Goal: Information Seeking & Learning: Learn about a topic

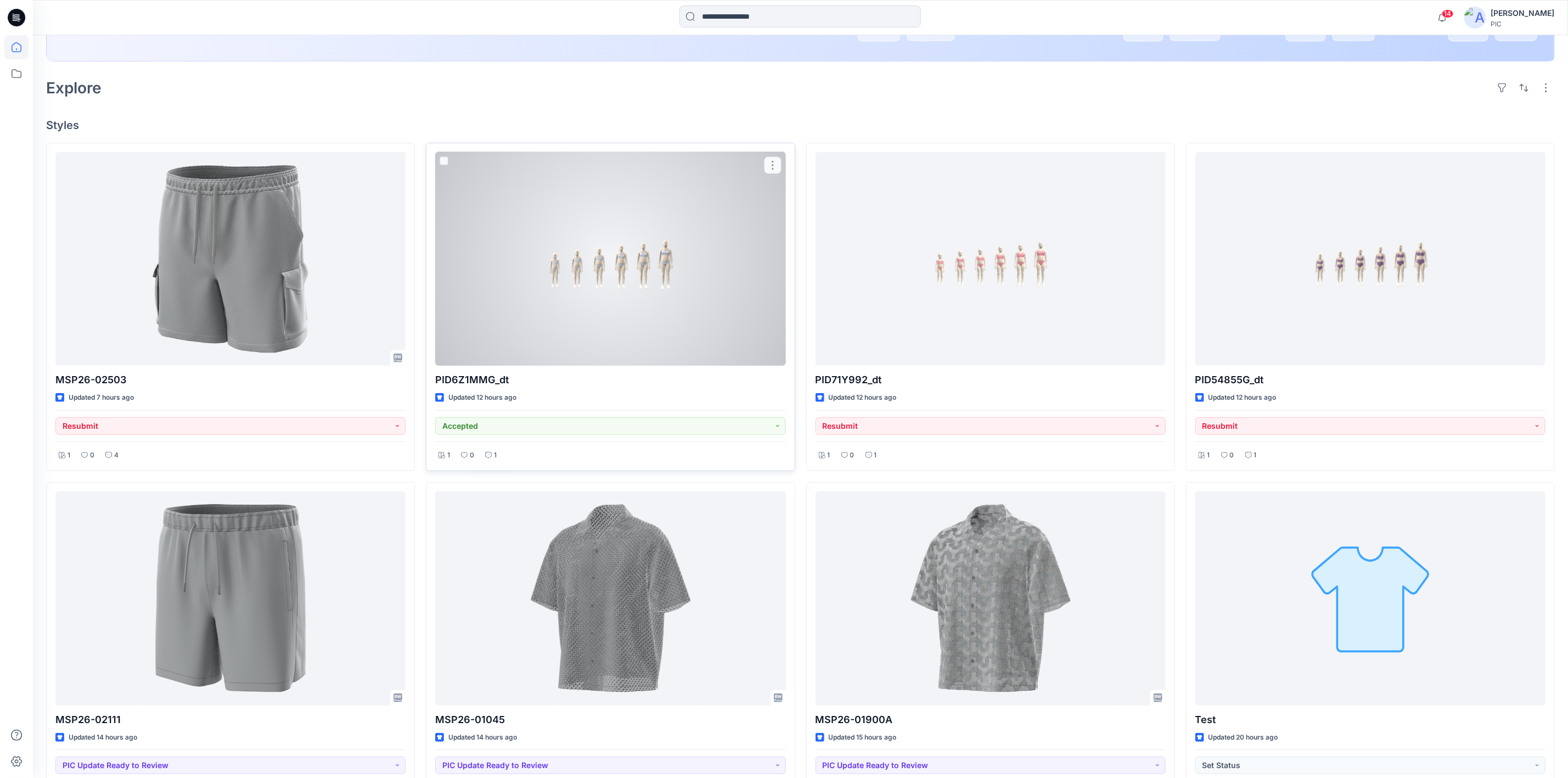
scroll to position [274, 0]
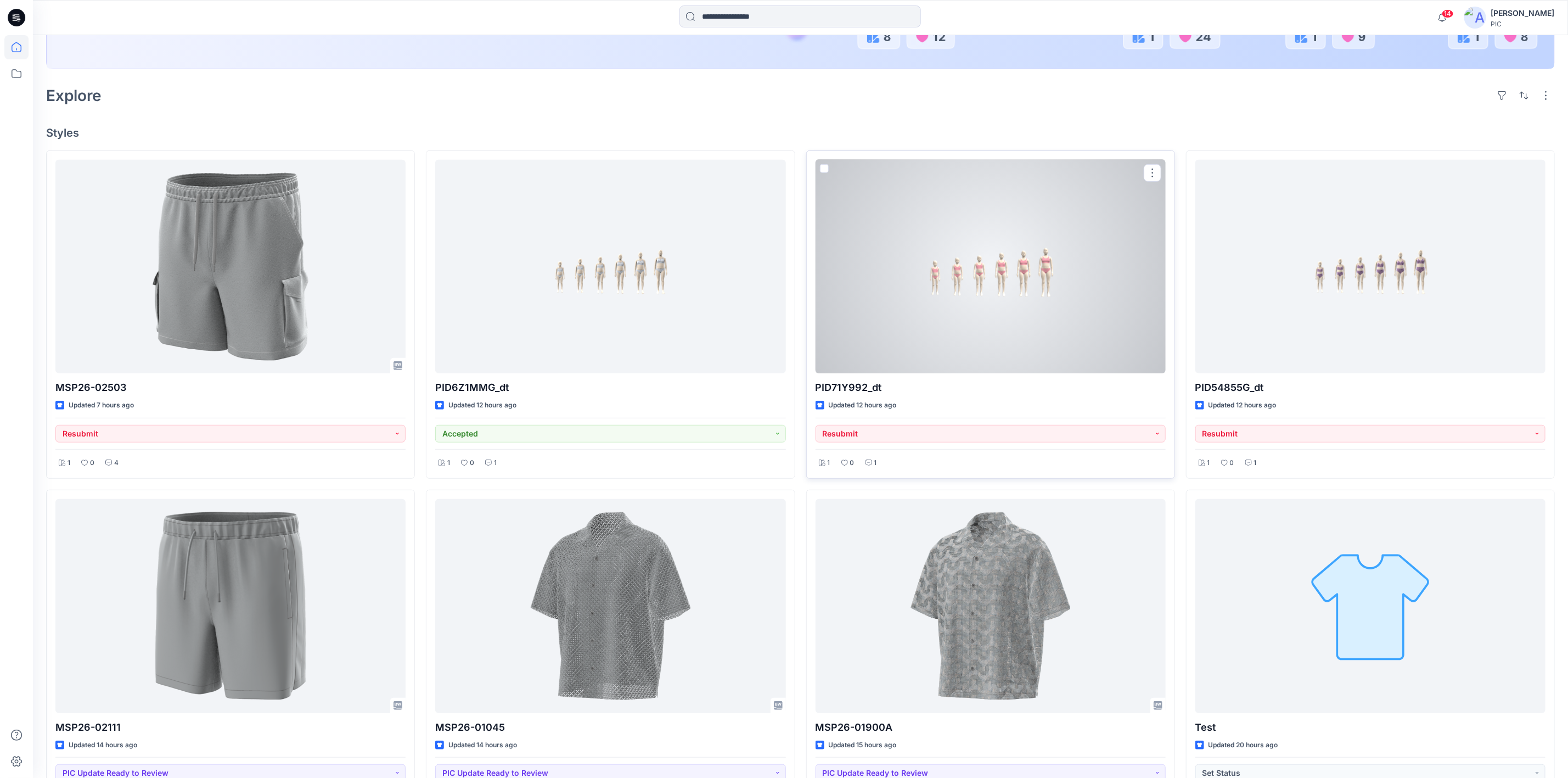
click at [997, 299] on div at bounding box center [991, 267] width 350 height 214
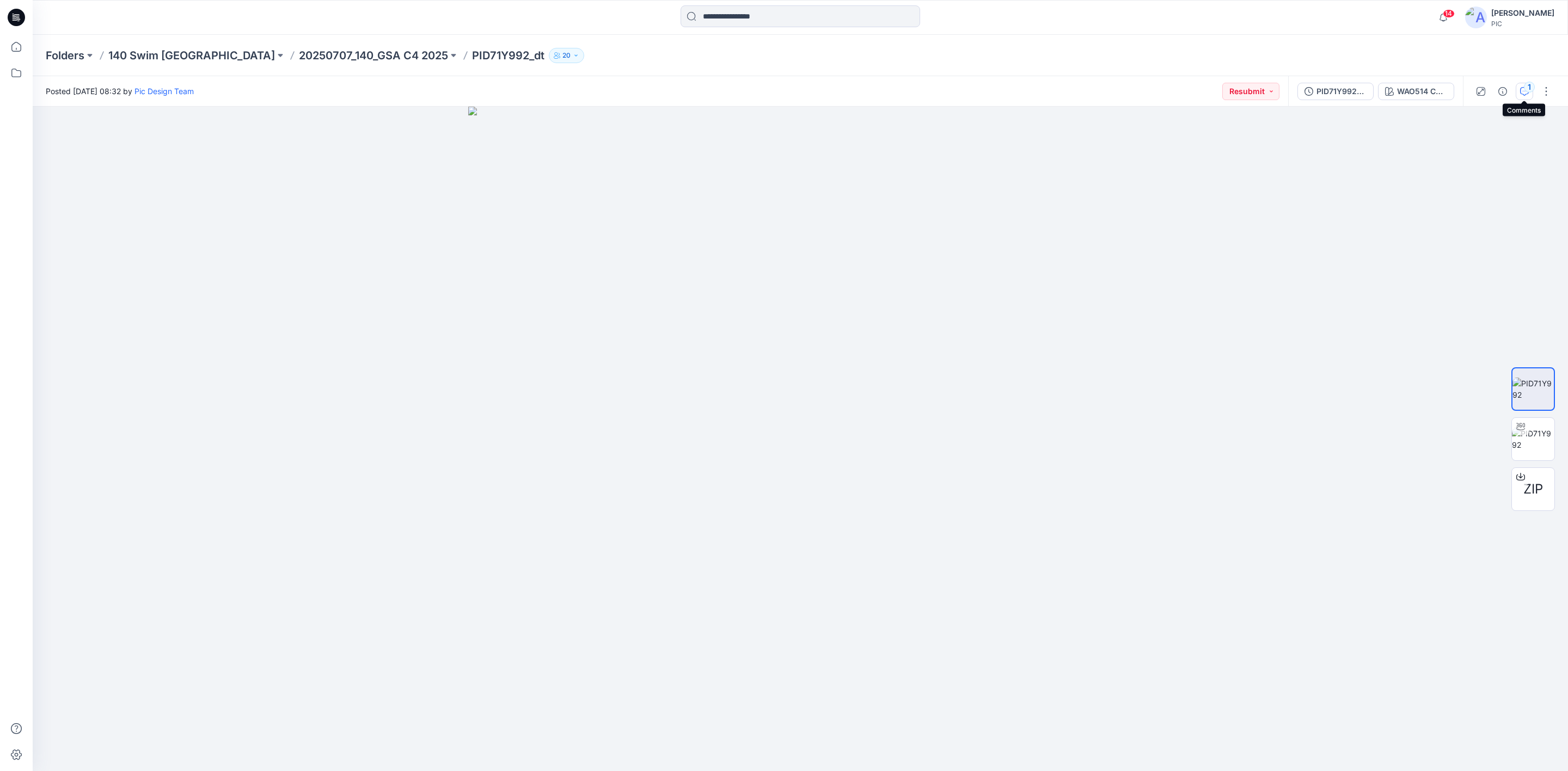
click at [1522, 85] on button "1" at bounding box center [1525, 91] width 18 height 18
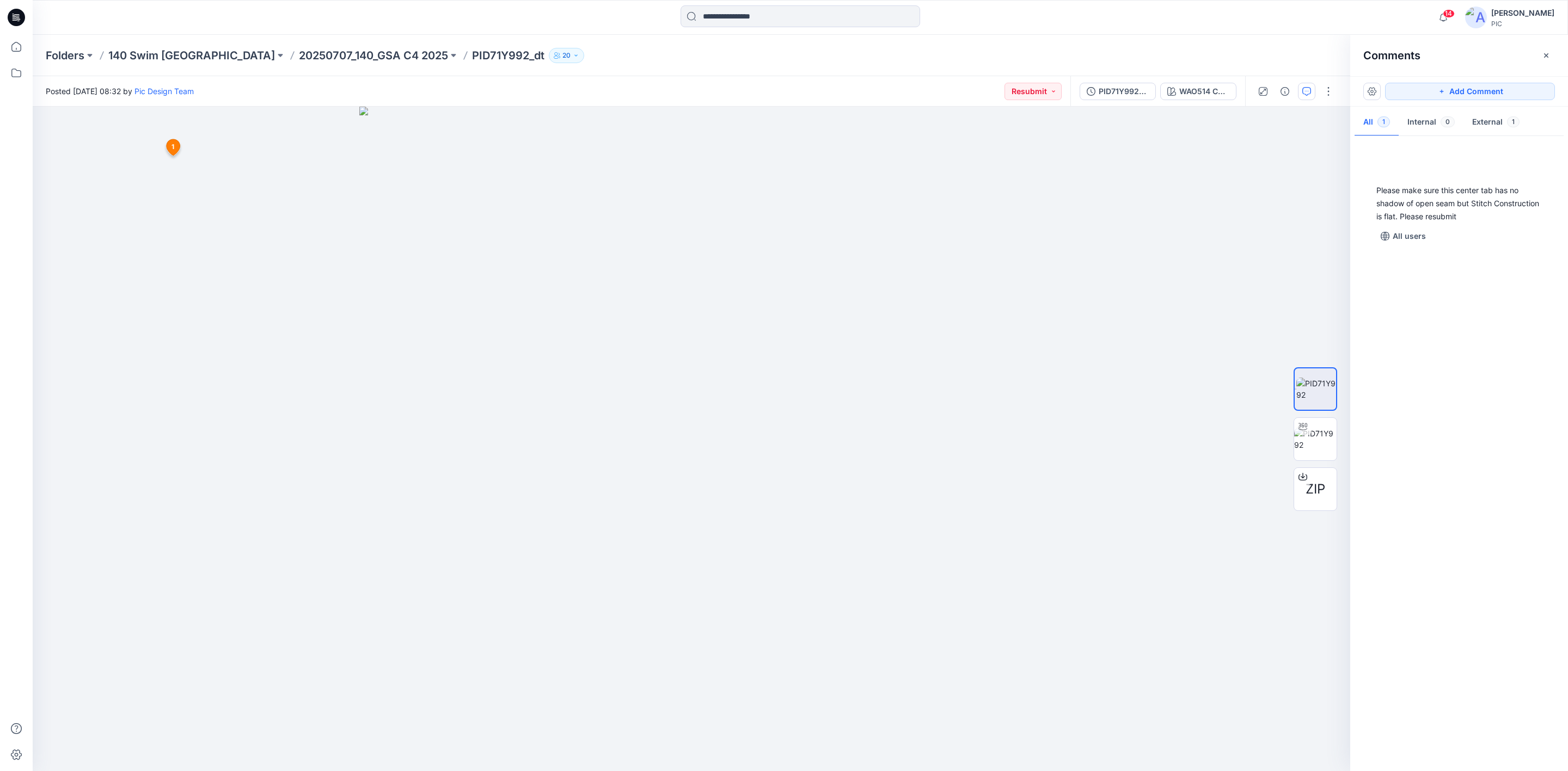
click at [1458, 358] on div "Please make sure this center tab has no shadow of open seam but Stitch Construc…" at bounding box center [1460, 451] width 218 height 624
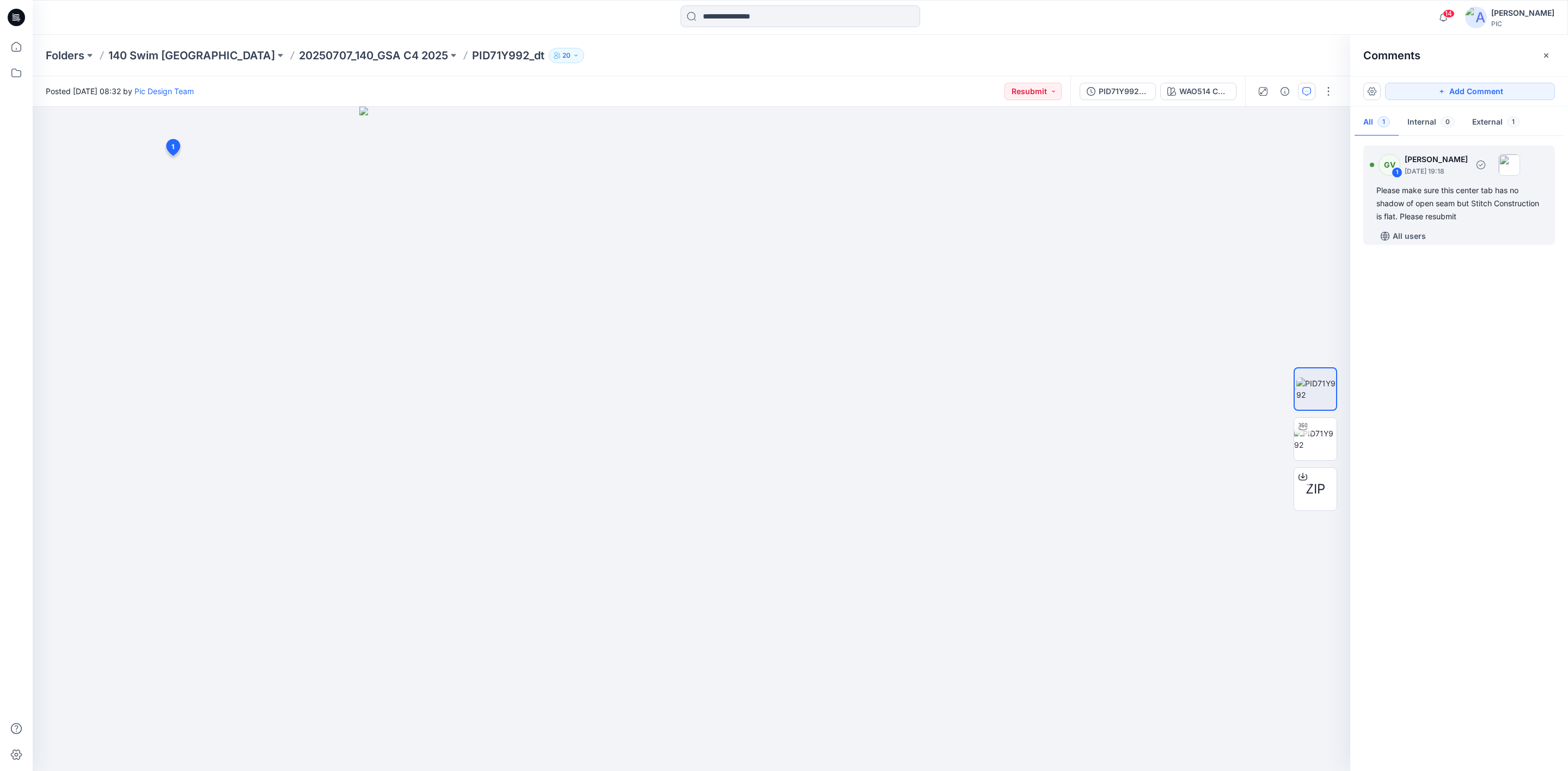
click at [1439, 207] on div "Please make sure this center tab has no shadow of open seam but Stitch Construc…" at bounding box center [1459, 204] width 165 height 39
click at [299, 59] on p "20250707_140_GSA C4 2025" at bounding box center [374, 55] width 149 height 15
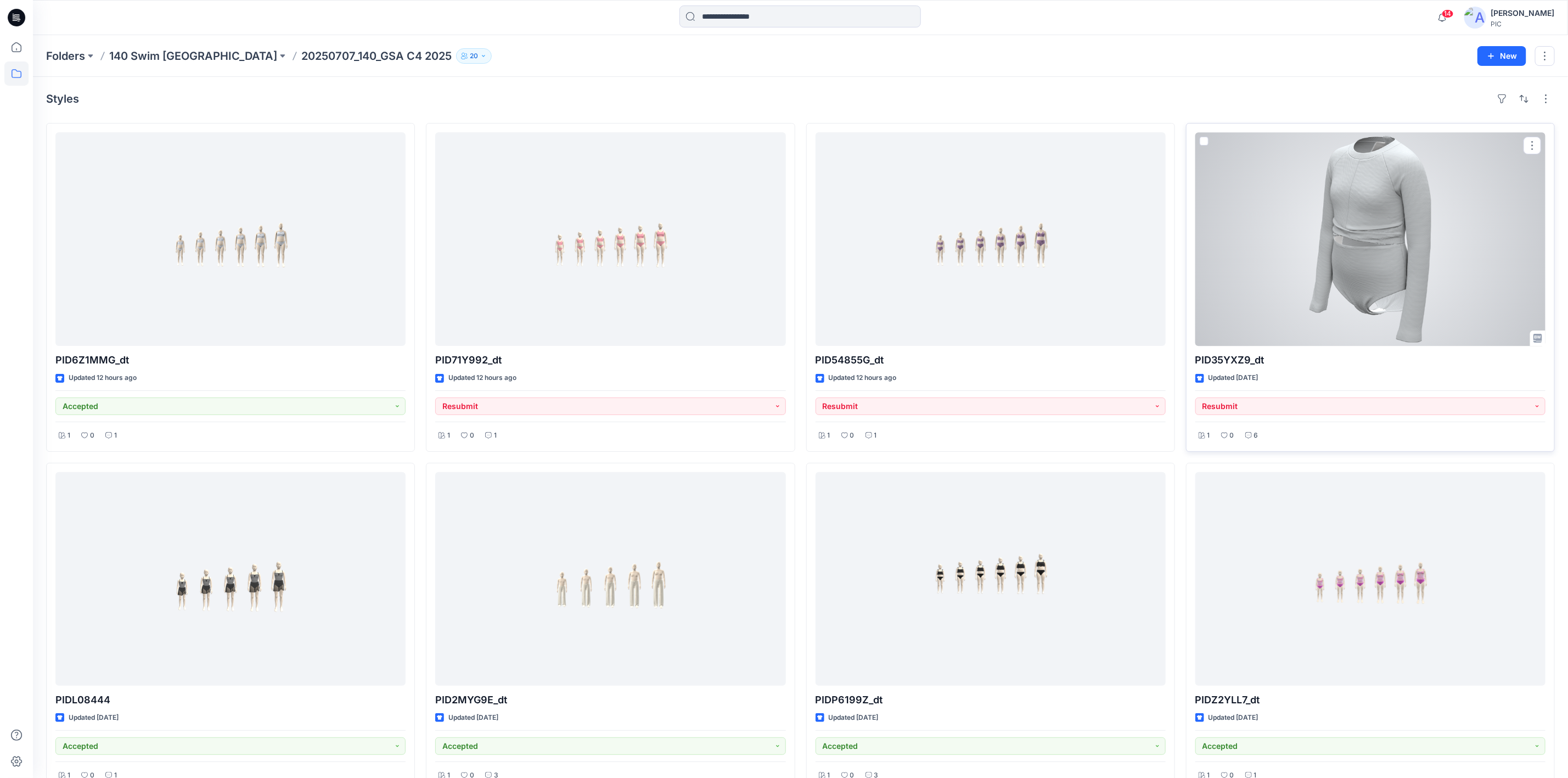
click at [1421, 226] on div at bounding box center [1370, 239] width 350 height 214
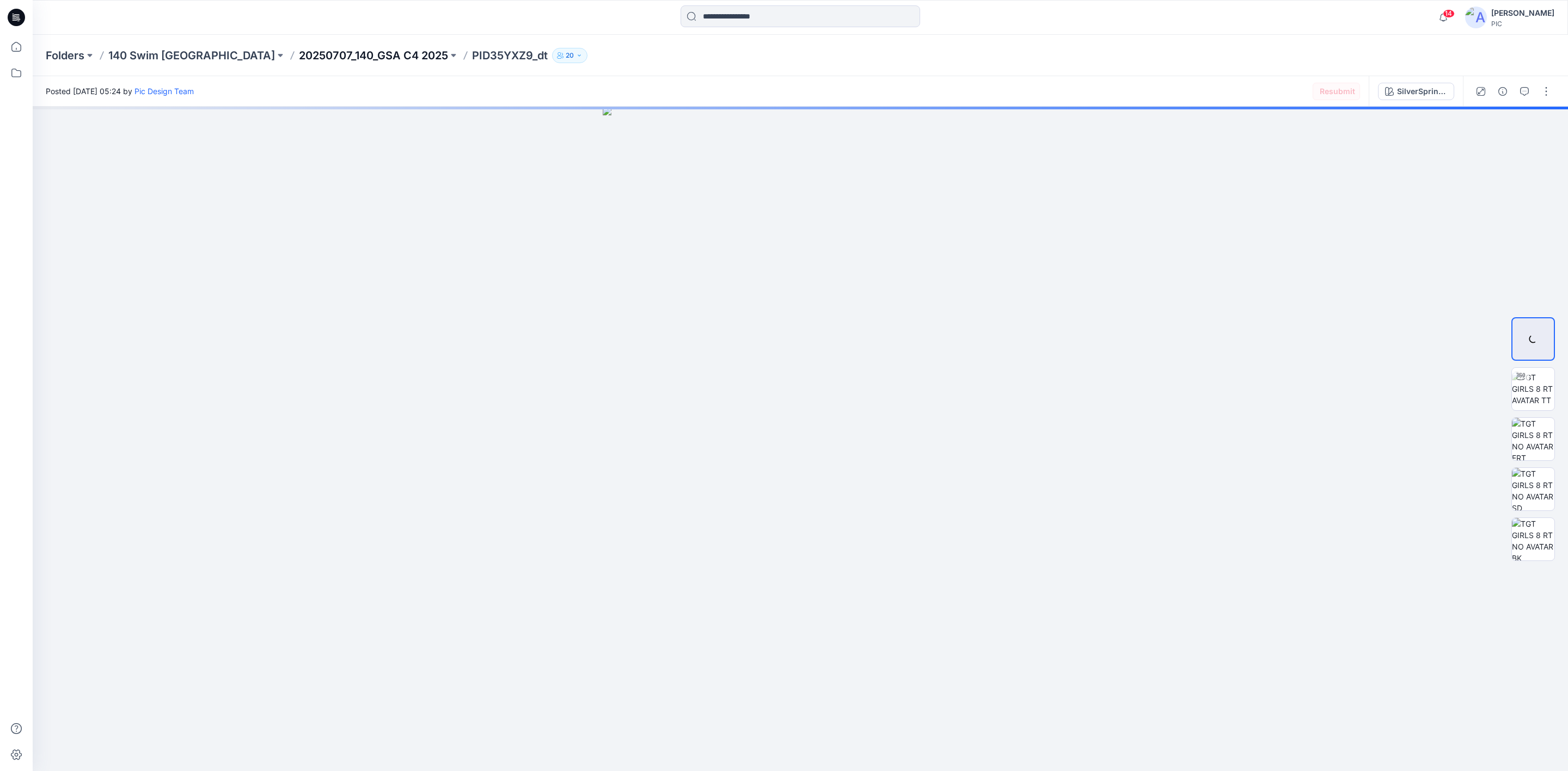
click at [299, 58] on p "20250707_140_GSA C4 2025" at bounding box center [374, 55] width 149 height 15
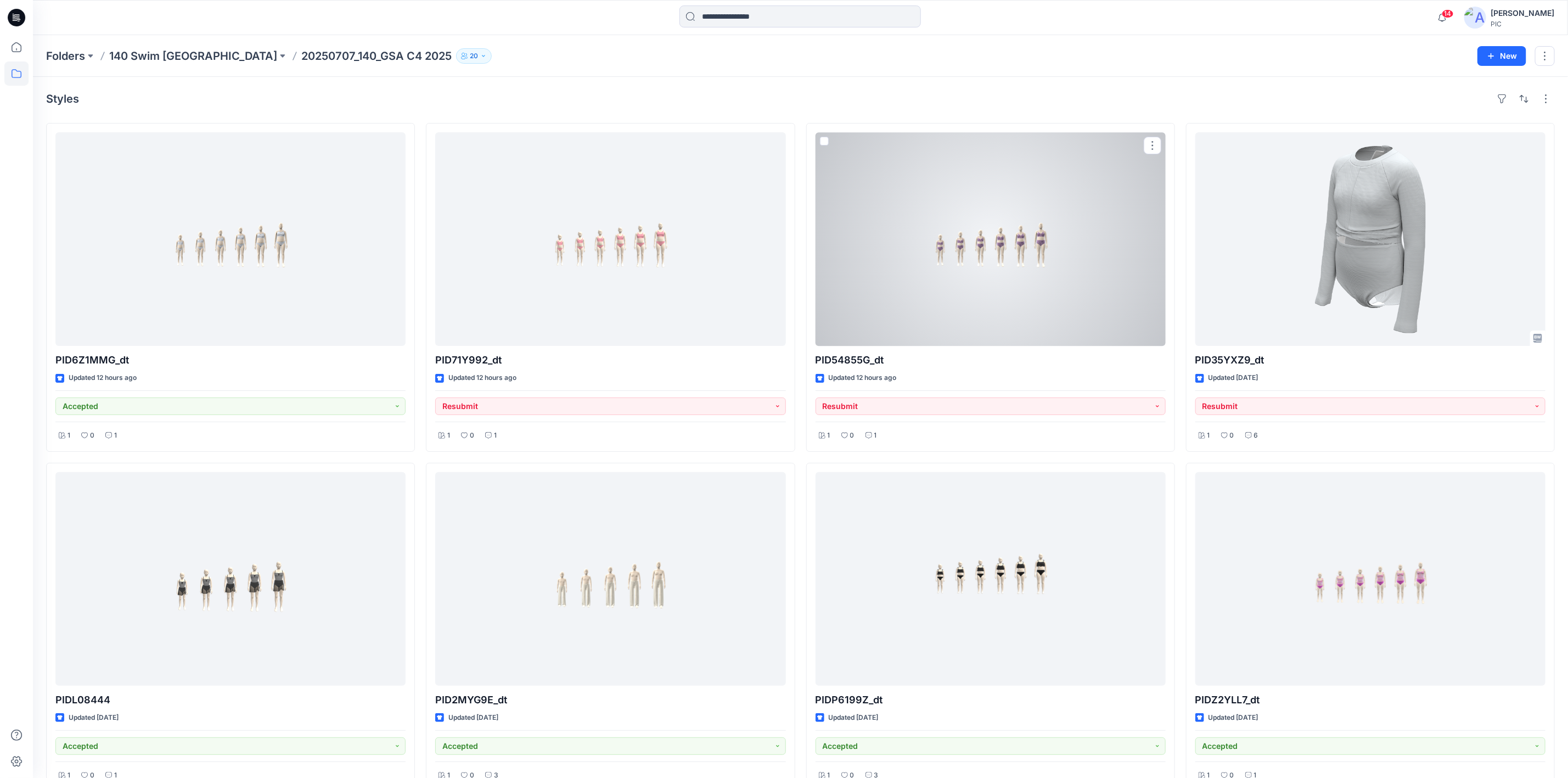
click at [979, 269] on div at bounding box center [991, 239] width 350 height 214
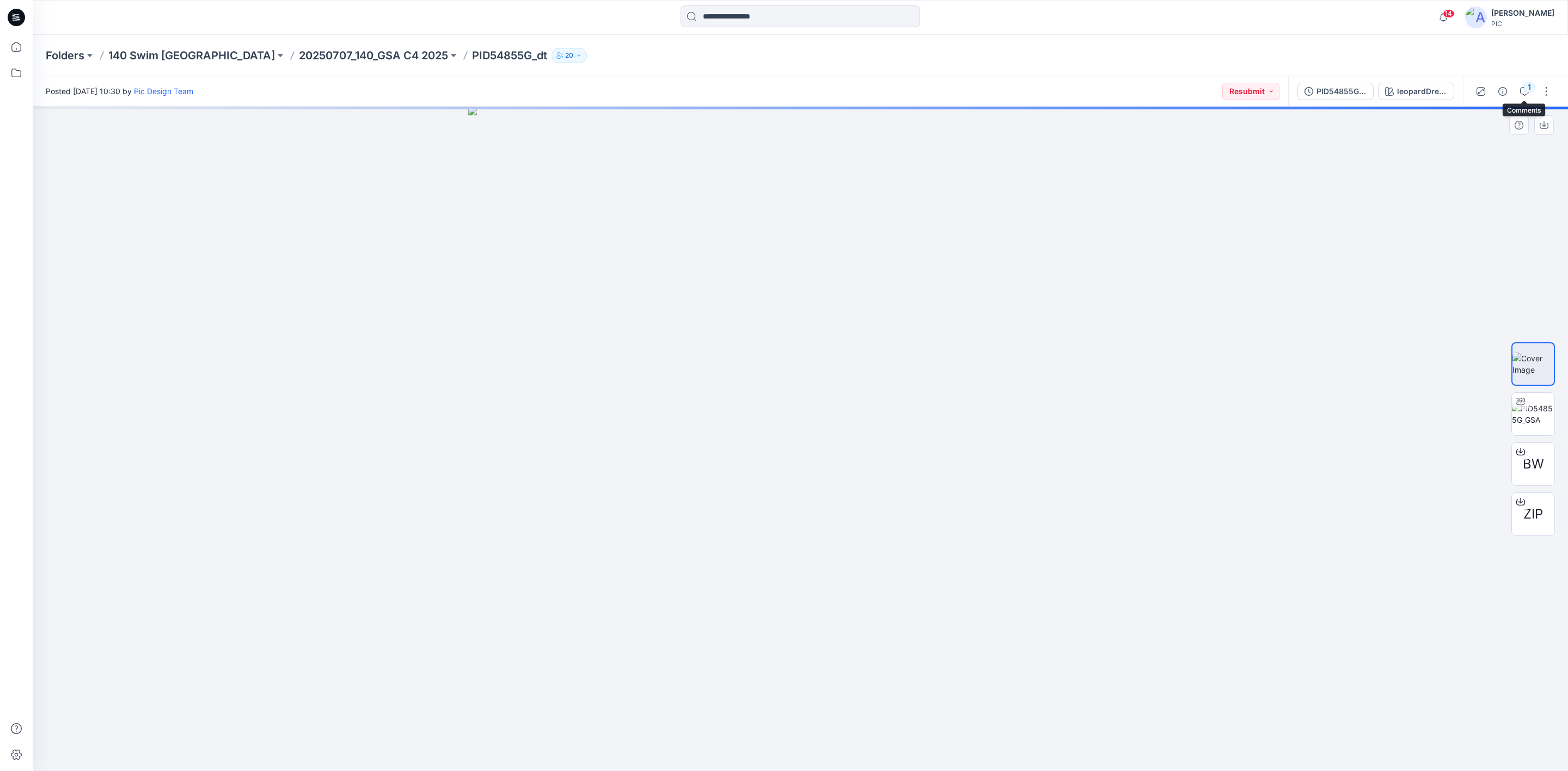
click at [1523, 90] on icon "button" at bounding box center [1525, 90] width 4 height 1
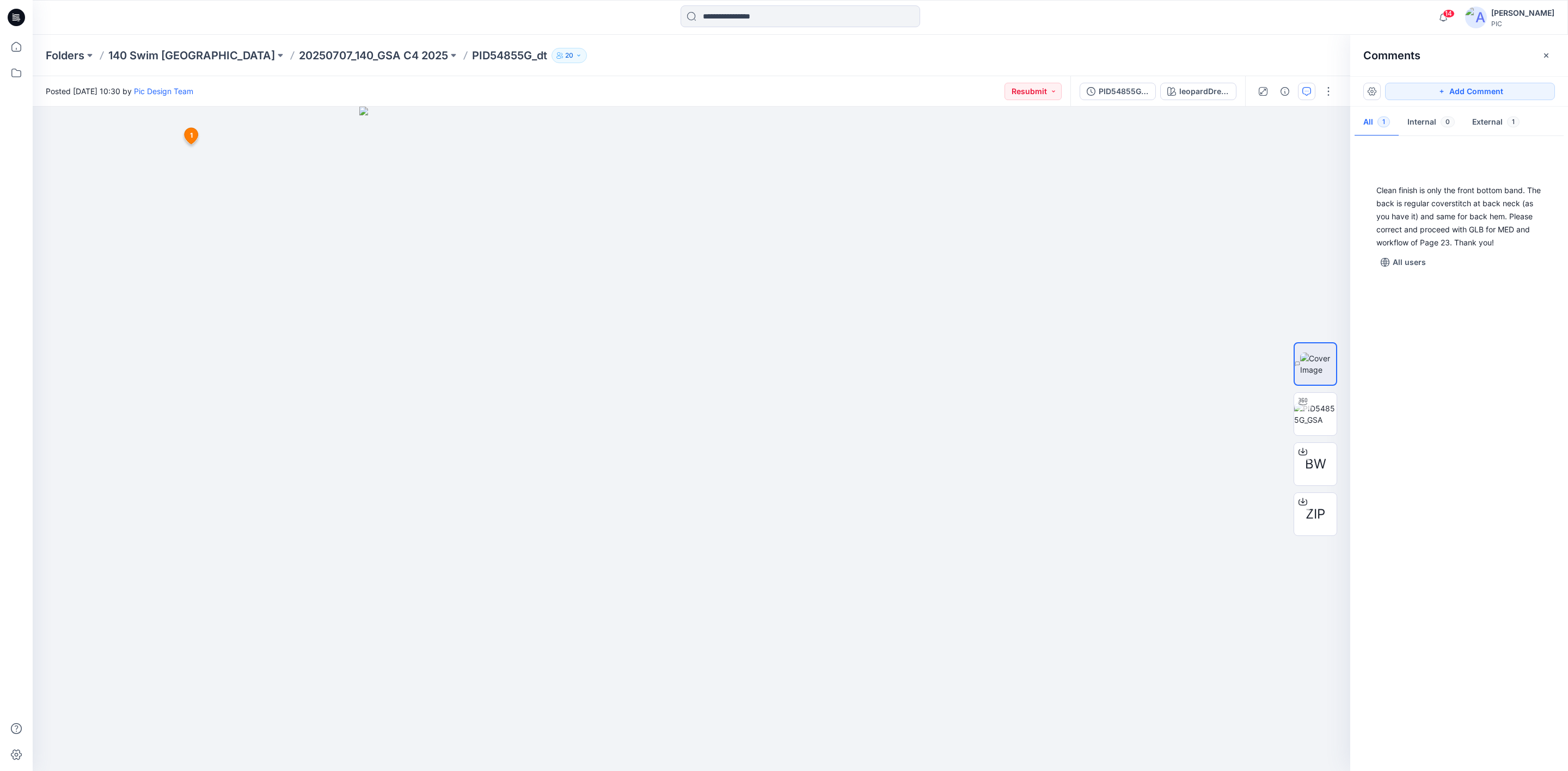
click at [1455, 500] on div "Clean finish is only the front bottom band. The back is regular coverstitch at …" at bounding box center [1460, 451] width 218 height 624
click at [299, 49] on p "20250707_140_GSA C4 2025" at bounding box center [374, 55] width 149 height 15
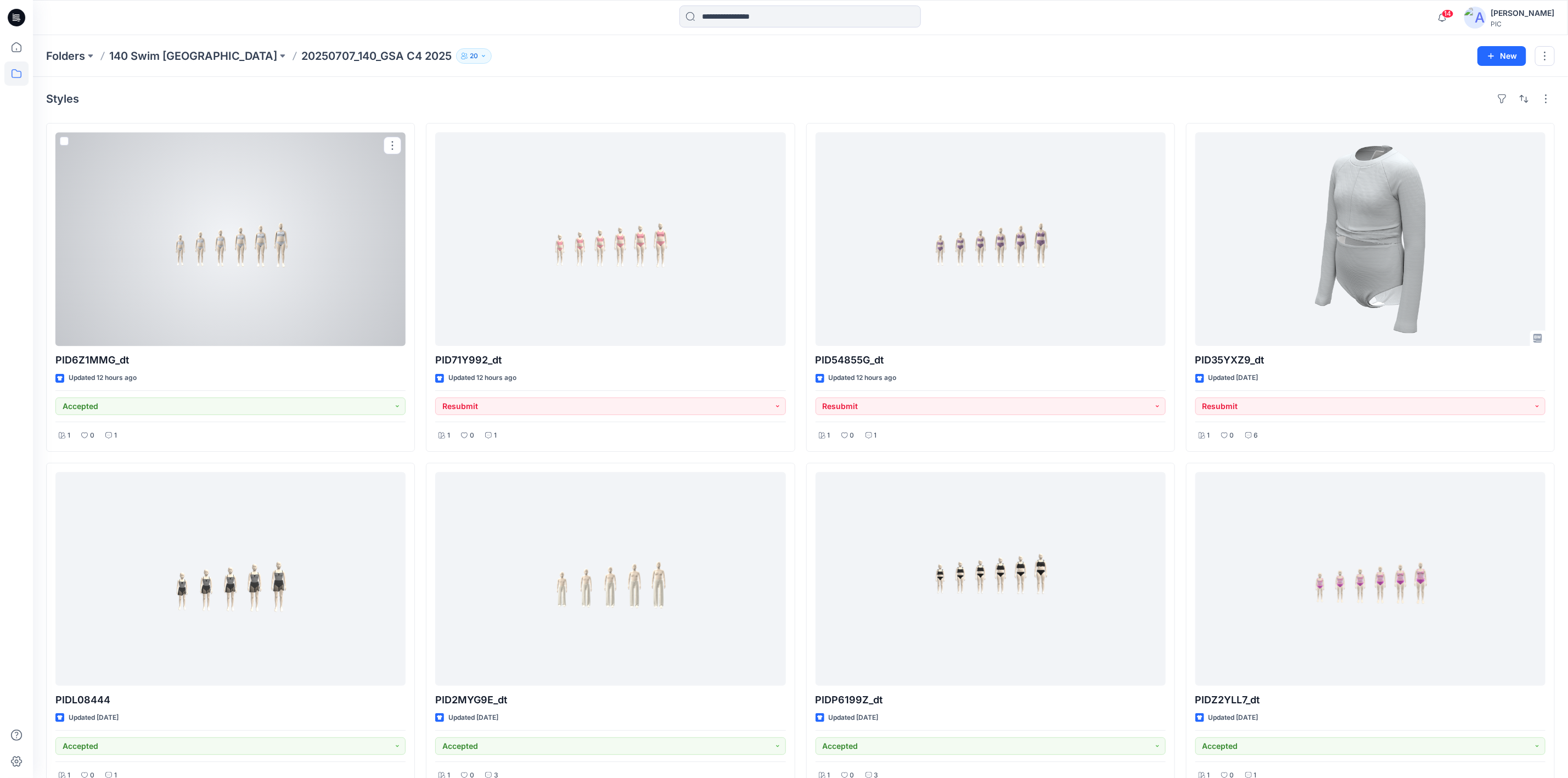
drag, startPoint x: 147, startPoint y: 262, endPoint x: 157, endPoint y: 267, distance: 11.2
click at [148, 261] on div at bounding box center [231, 239] width 350 height 214
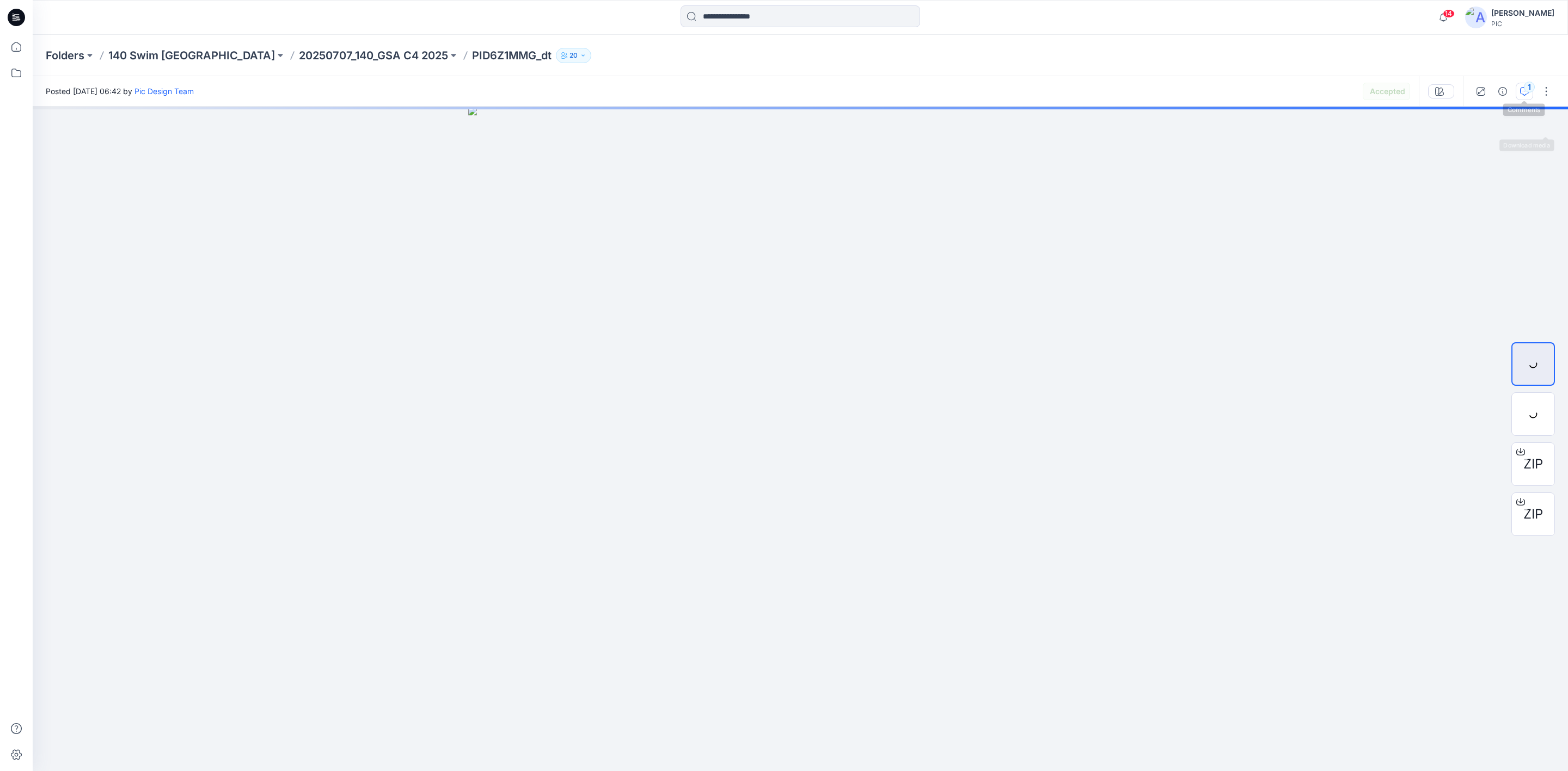
click at [1527, 89] on div "1" at bounding box center [1529, 86] width 11 height 11
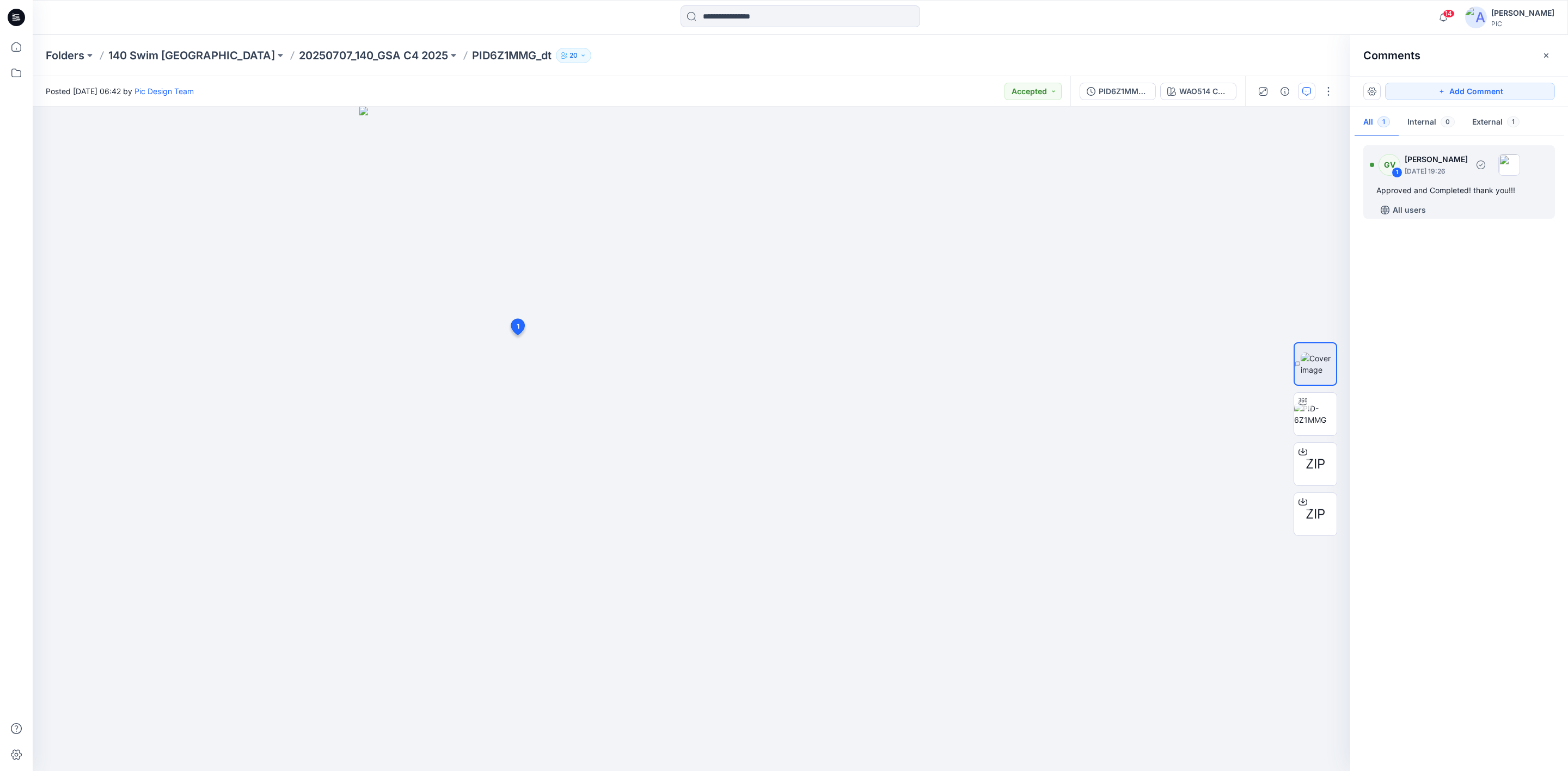
click at [1443, 176] on p "[DATE] 19:26" at bounding box center [1436, 171] width 63 height 11
click at [397, 304] on div "GV [PERSON_NAME] [DATE] 19:26 Approved and Completed! thank you!!!" at bounding box center [394, 267] width 179 height 80
click at [395, 321] on div "Reply" at bounding box center [394, 319] width 179 height 24
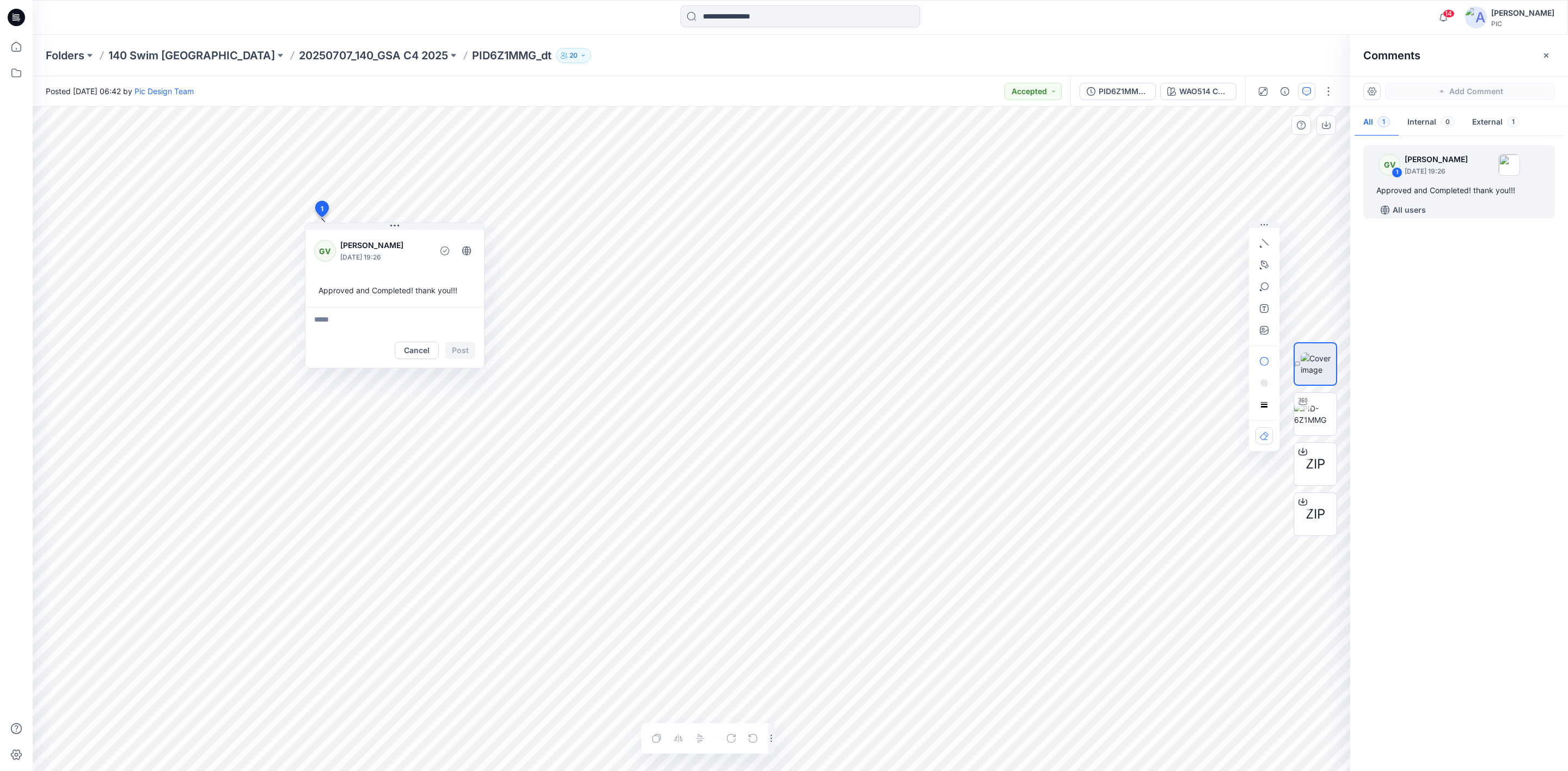
click at [1485, 351] on div "GV 1 [PERSON_NAME] [DATE] 19:26 Approved and Completed! thank you!!! All users" at bounding box center [1460, 451] width 218 height 624
drag, startPoint x: 391, startPoint y: 272, endPoint x: 409, endPoint y: 276, distance: 18.4
click at [390, 271] on div "GV [PERSON_NAME] [DATE] 19:26 Approved and Completed! thank you!!!" at bounding box center [394, 267] width 179 height 80
click at [1433, 284] on div "GV 1 [PERSON_NAME] [DATE] 19:26 Approved and Completed! thank you!!! All users" at bounding box center [1460, 451] width 218 height 624
click at [253, 46] on div "Folders 140 Swim USA 20250707_140_GSA C4 2025 PID6Z1MMG_dt 20" at bounding box center [800, 56] width 1535 height 41
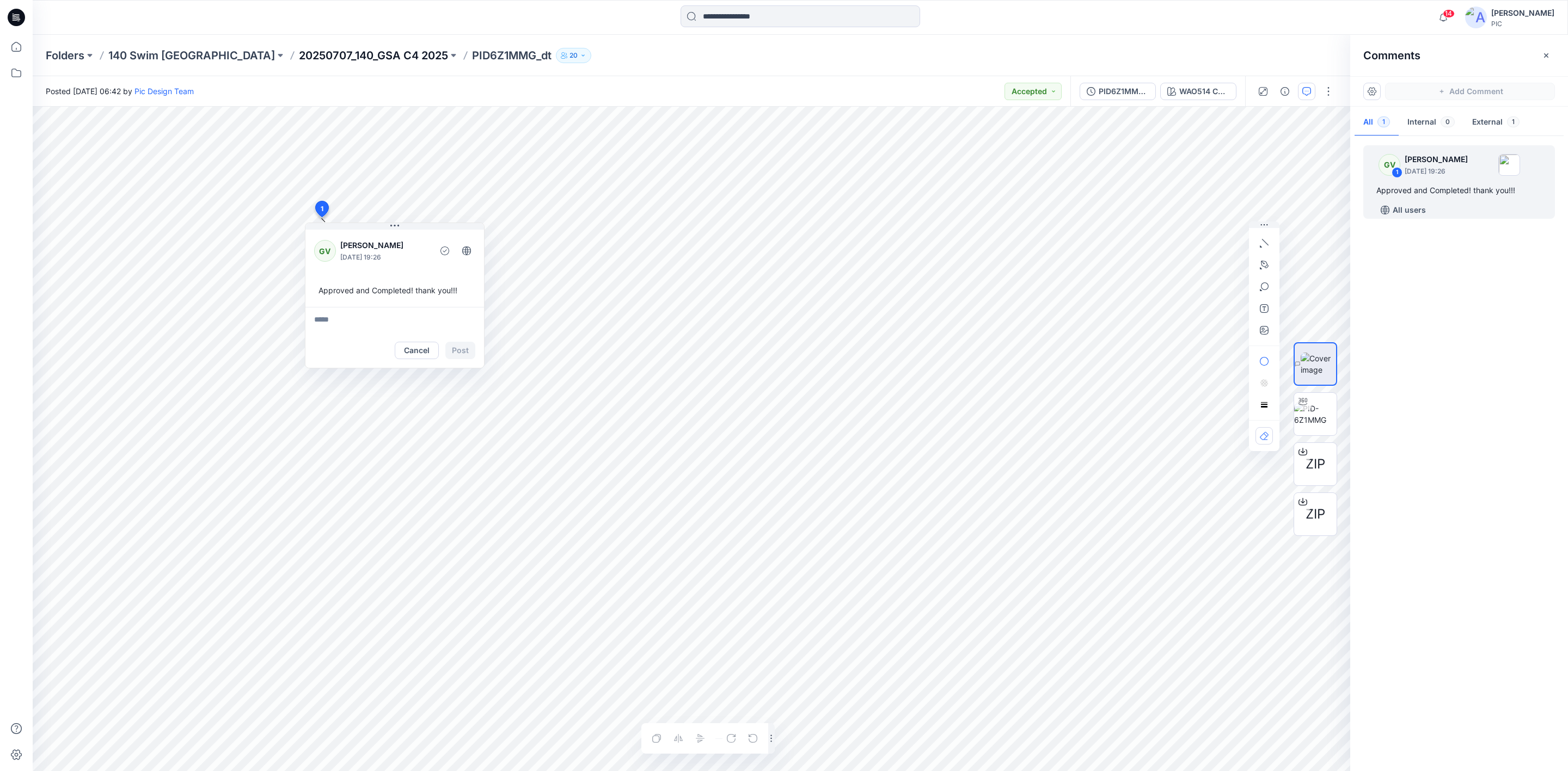
click at [299, 51] on p "20250707_140_GSA C4 2025" at bounding box center [374, 55] width 149 height 15
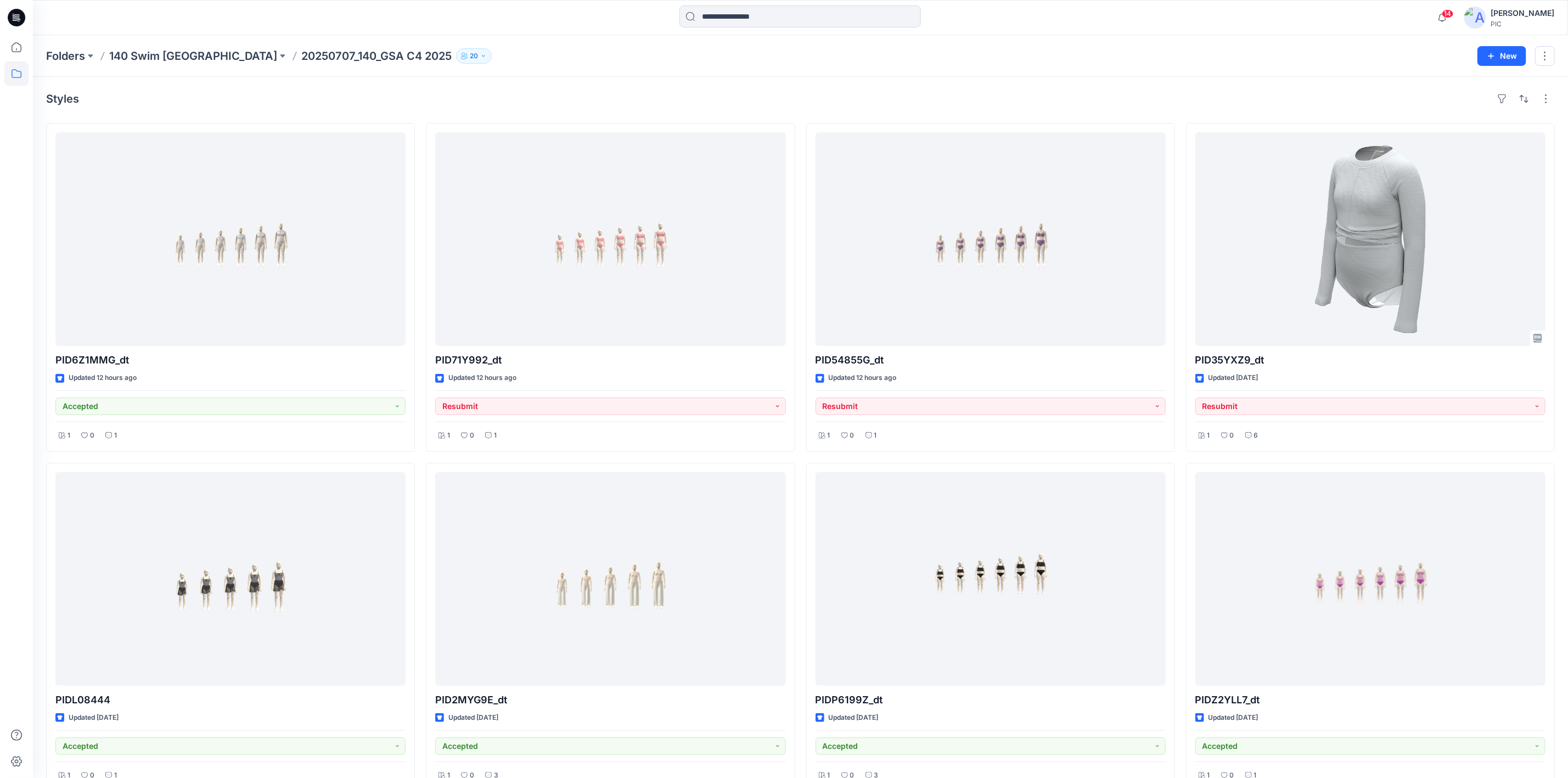
click at [301, 55] on p "20250707_140_GSA C4 2025" at bounding box center [377, 56] width 150 height 15
click at [60, 53] on p "Folders" at bounding box center [66, 56] width 39 height 15
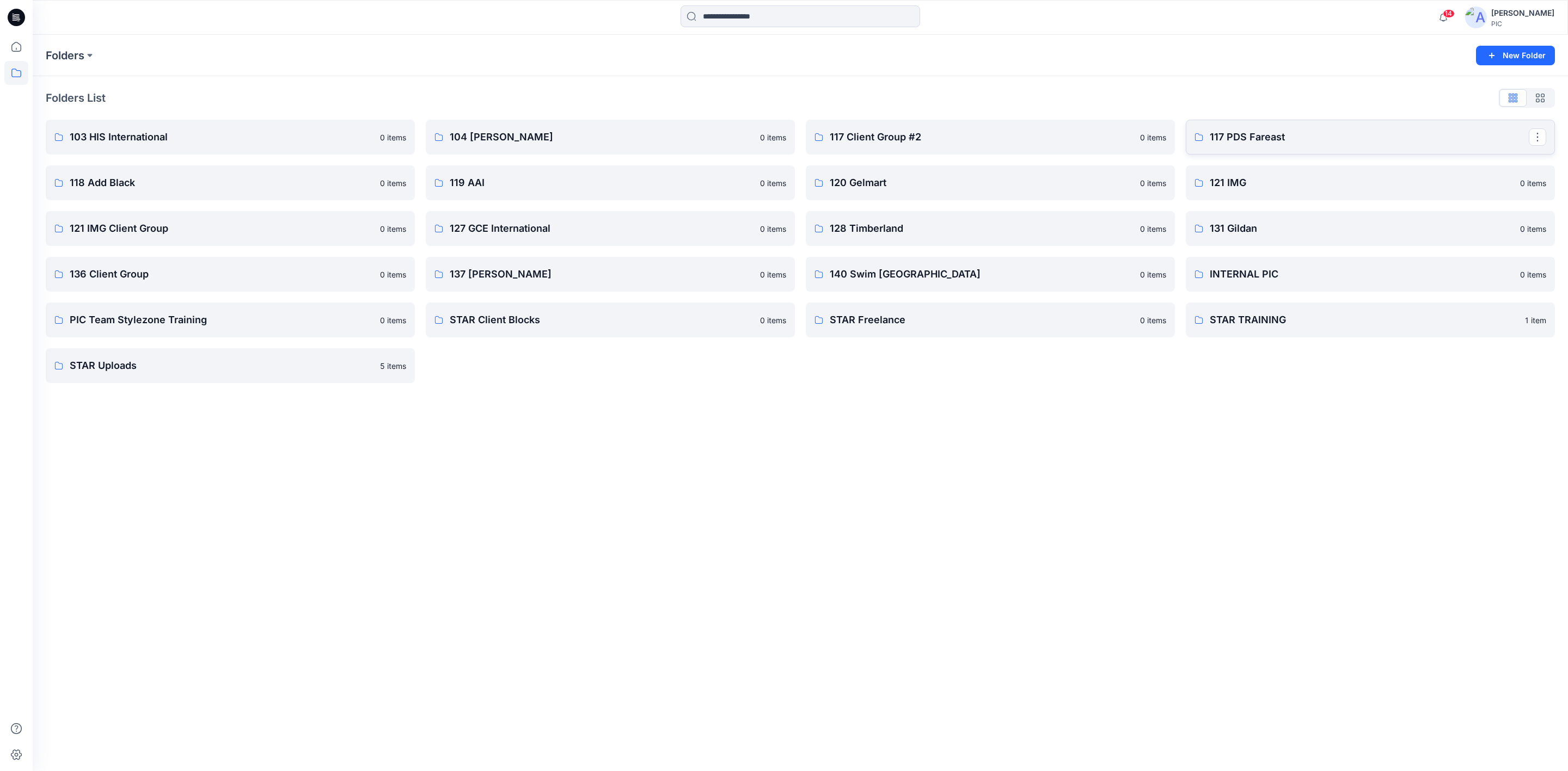
click at [1283, 138] on p "117 PDS Fareast" at bounding box center [1369, 137] width 319 height 15
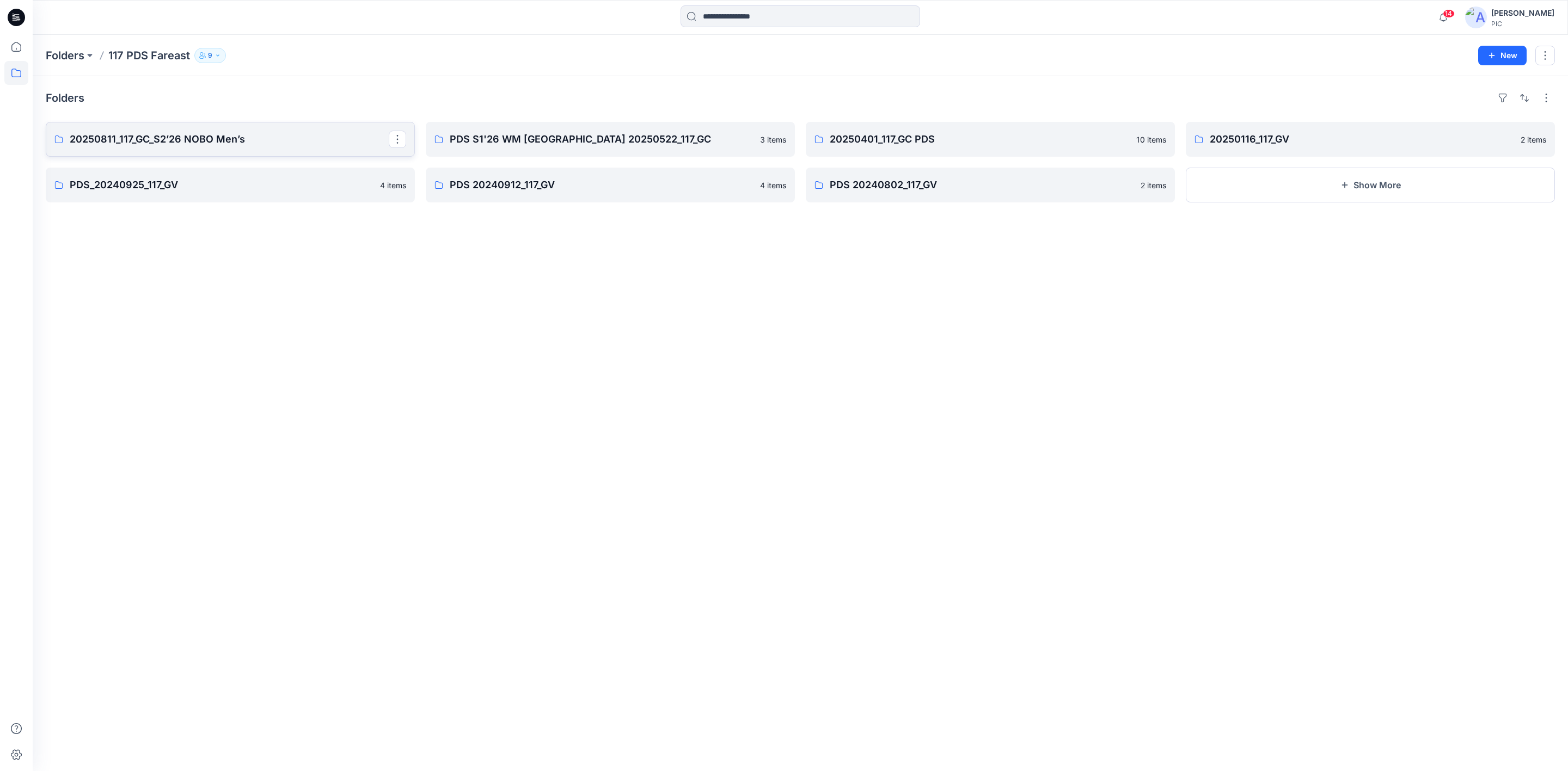
click at [232, 146] on p "20250811_117_GC_S2’26 NOBO Men’s" at bounding box center [229, 139] width 319 height 15
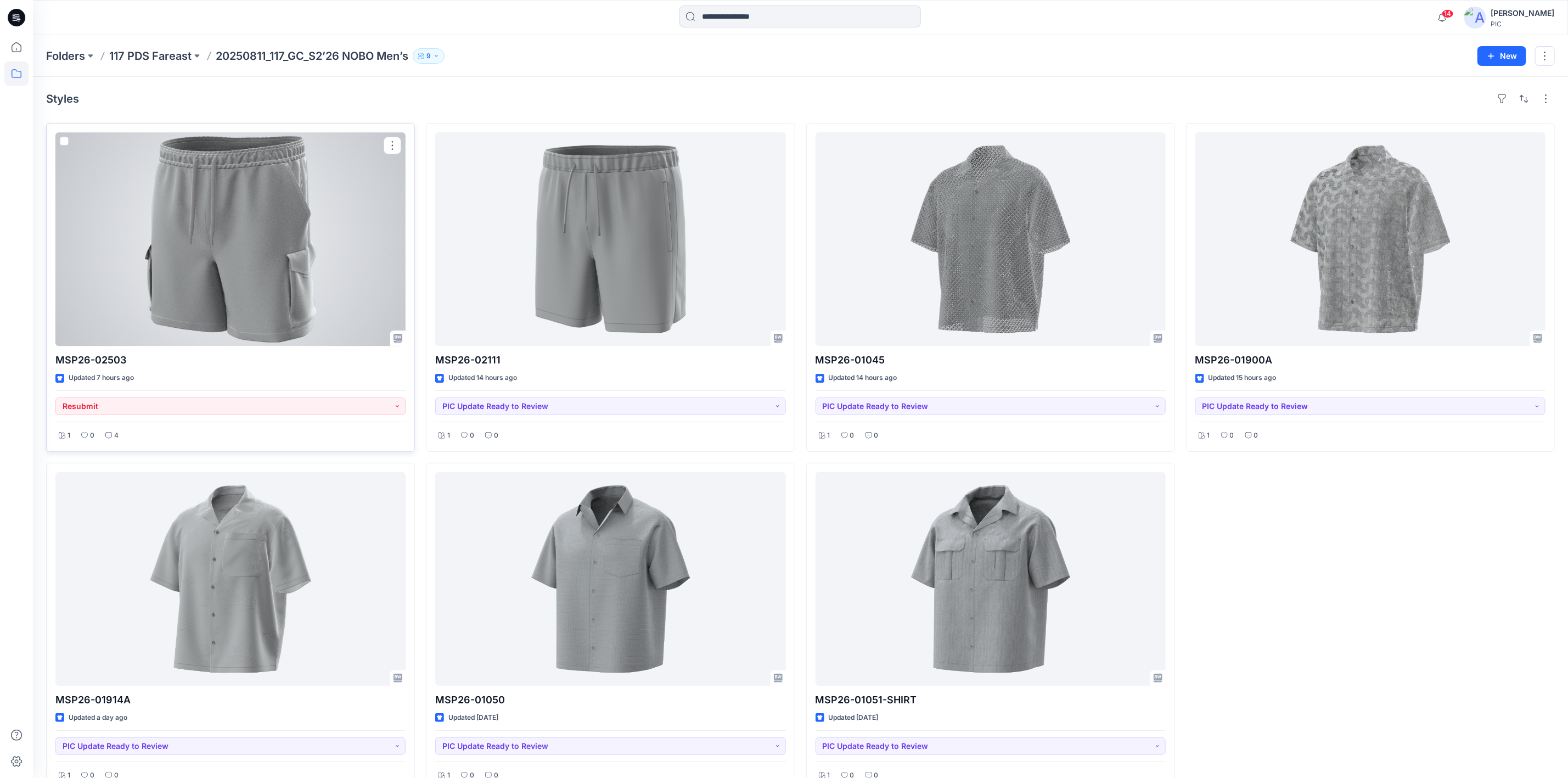
click at [261, 272] on div at bounding box center [231, 239] width 350 height 214
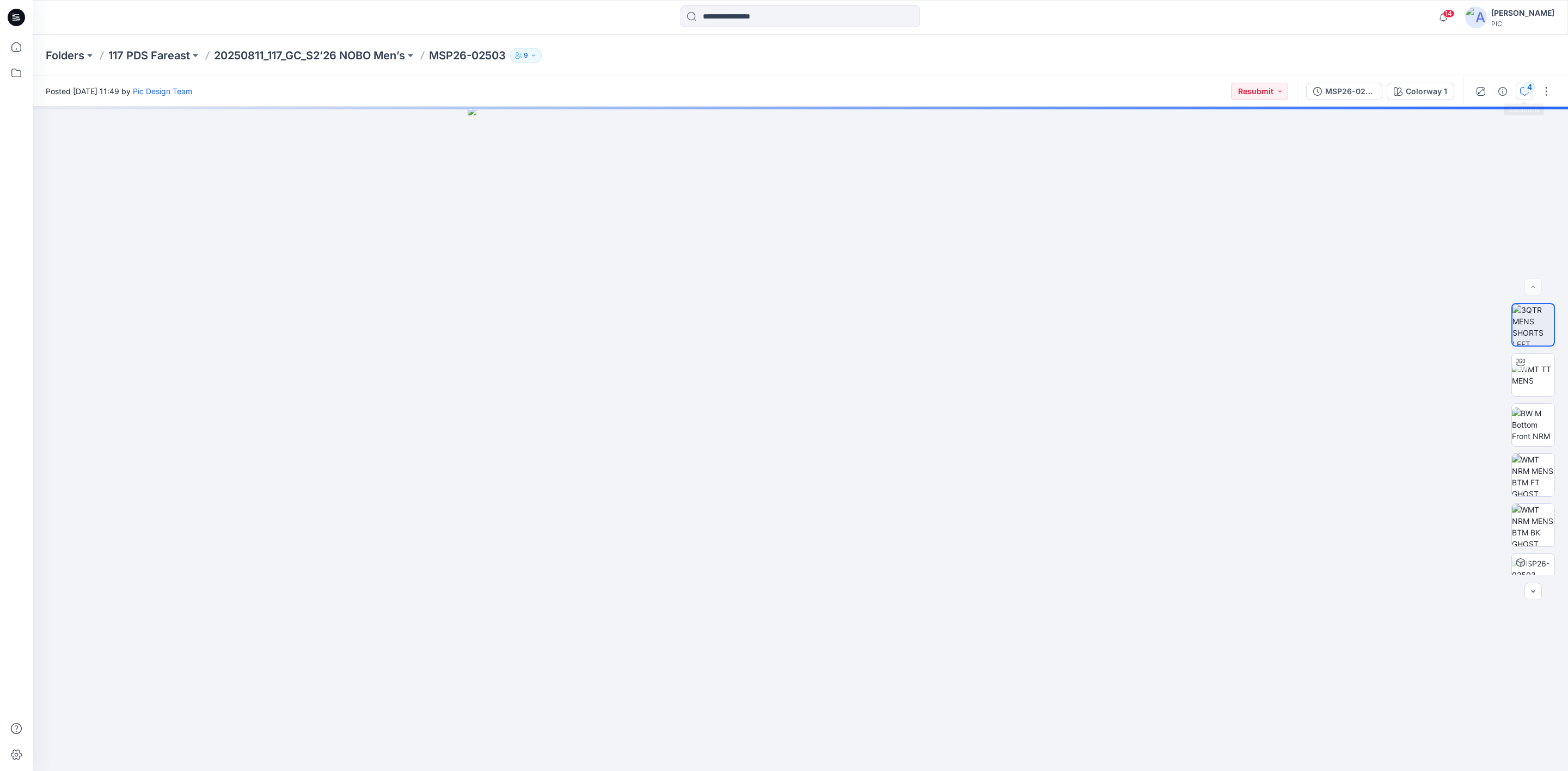
click at [1522, 91] on icon "button" at bounding box center [1525, 91] width 9 height 9
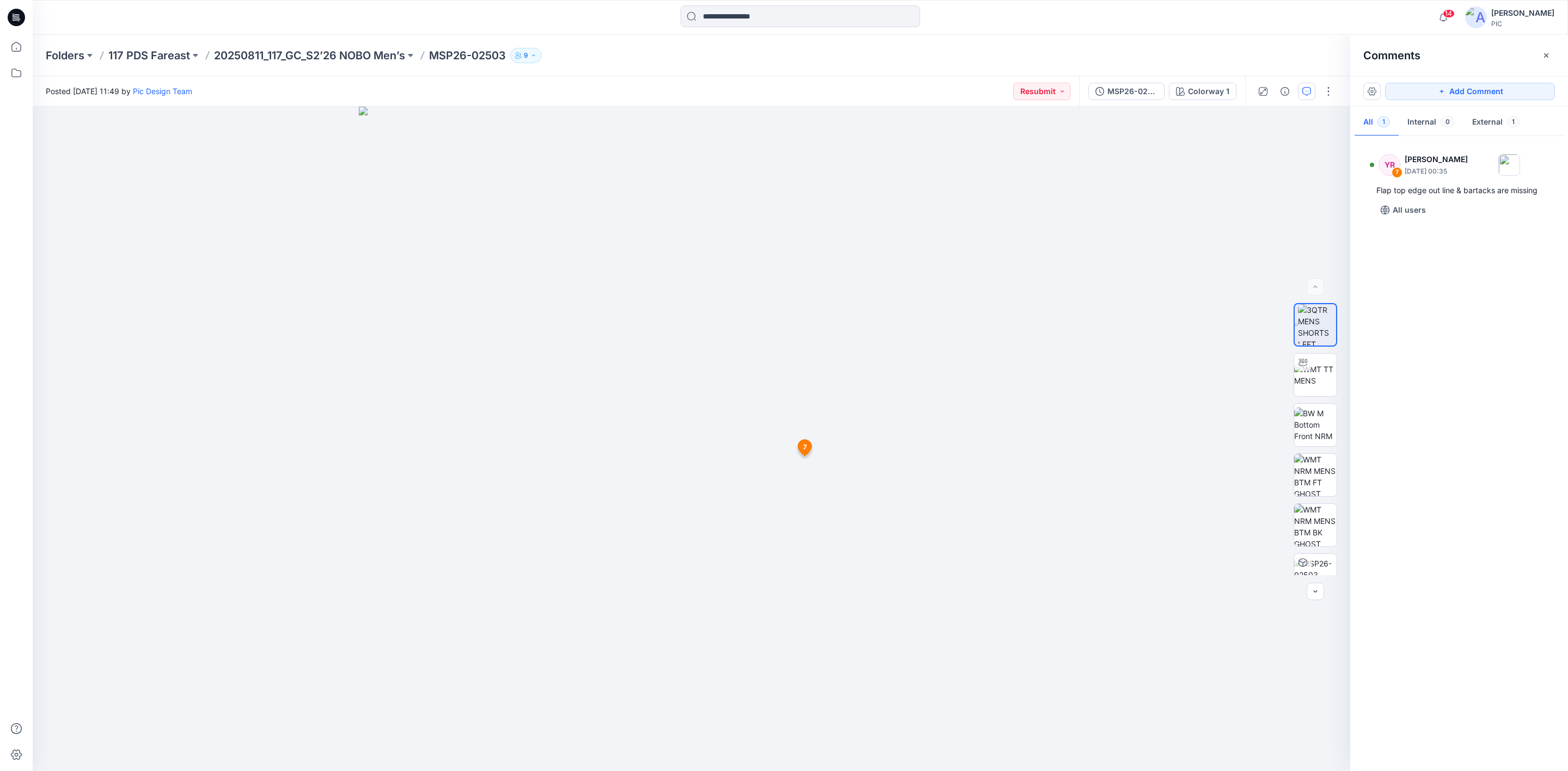
click at [1457, 374] on div "YR 7 [PERSON_NAME] [DATE] 00:35 Flap top edge out line & bartacks are missing A…" at bounding box center [1460, 451] width 218 height 624
click at [1487, 339] on div "YR 7 [PERSON_NAME] [DATE] 00:35 Flap top edge out line & bartacks are missing A…" at bounding box center [1460, 451] width 218 height 624
click at [1119, 83] on button "MSP26-02503" at bounding box center [1127, 91] width 76 height 18
click at [1482, 152] on span "Posted by: Pic Design Team" at bounding box center [1473, 153] width 109 height 11
click at [1458, 152] on span "Posted by: Pic Design Team" at bounding box center [1473, 153] width 109 height 11
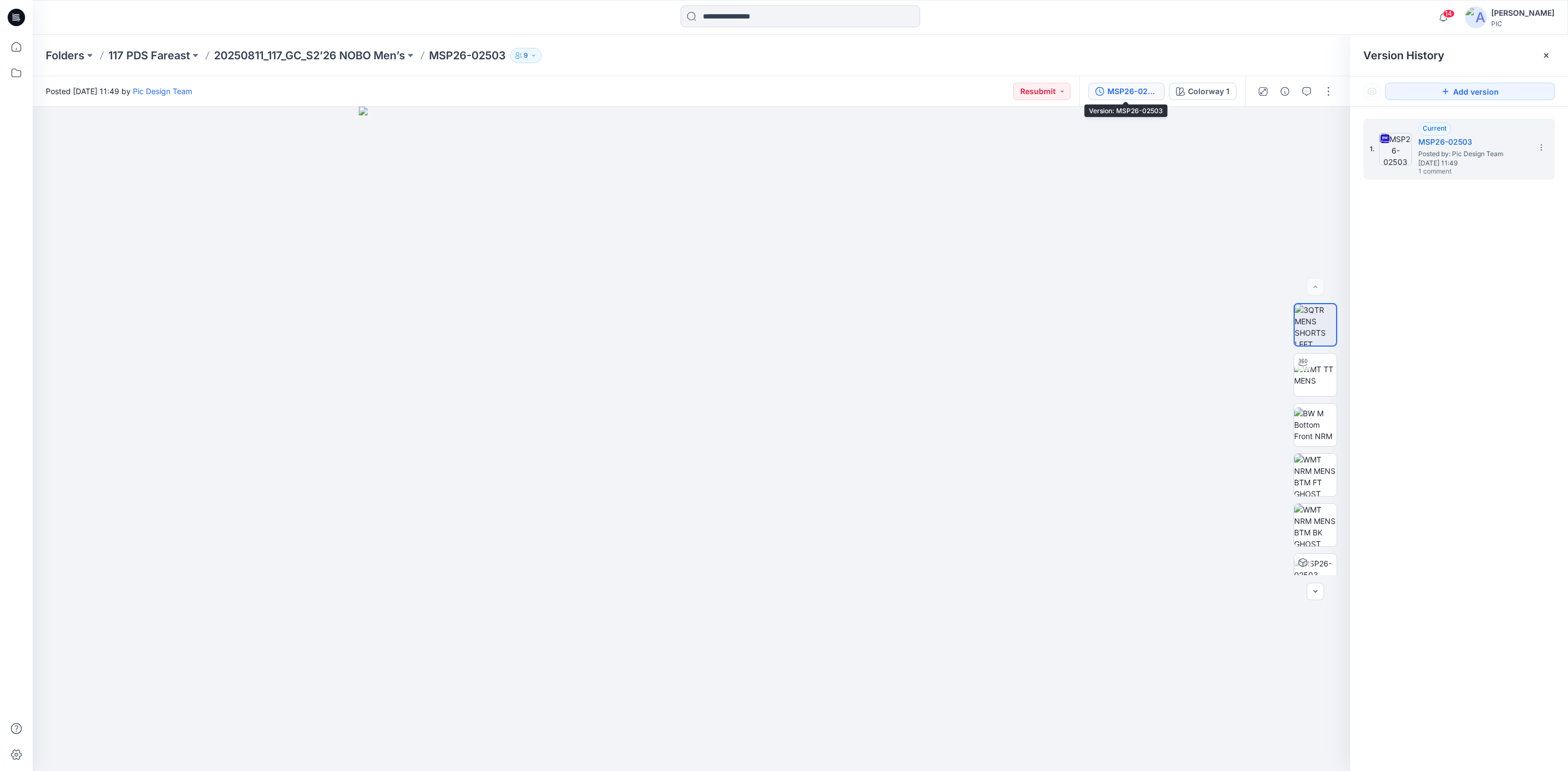
click at [1111, 83] on button "MSP26-02503" at bounding box center [1127, 91] width 76 height 18
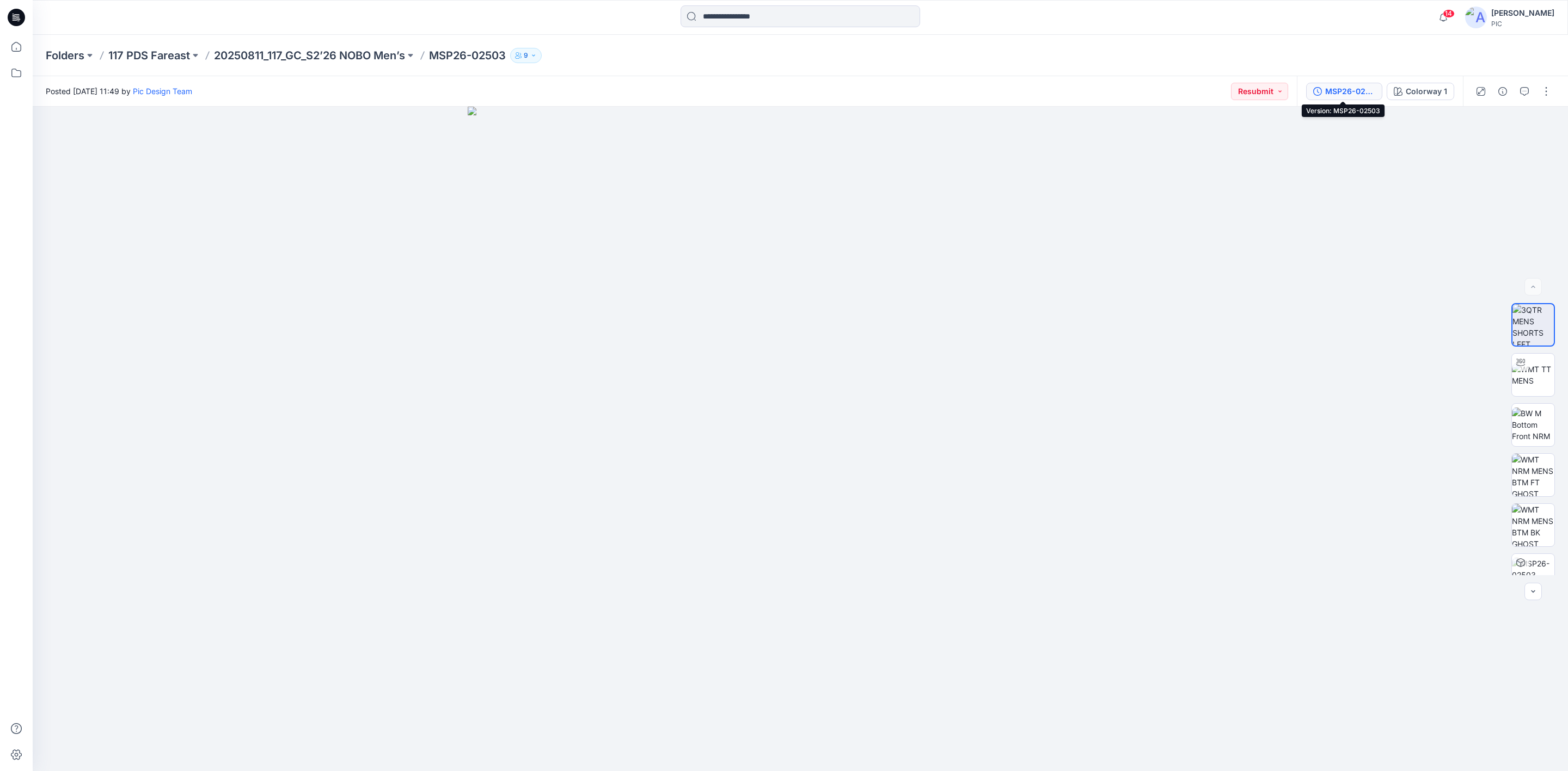
click at [1333, 93] on div "MSP26-02503" at bounding box center [1351, 91] width 50 height 12
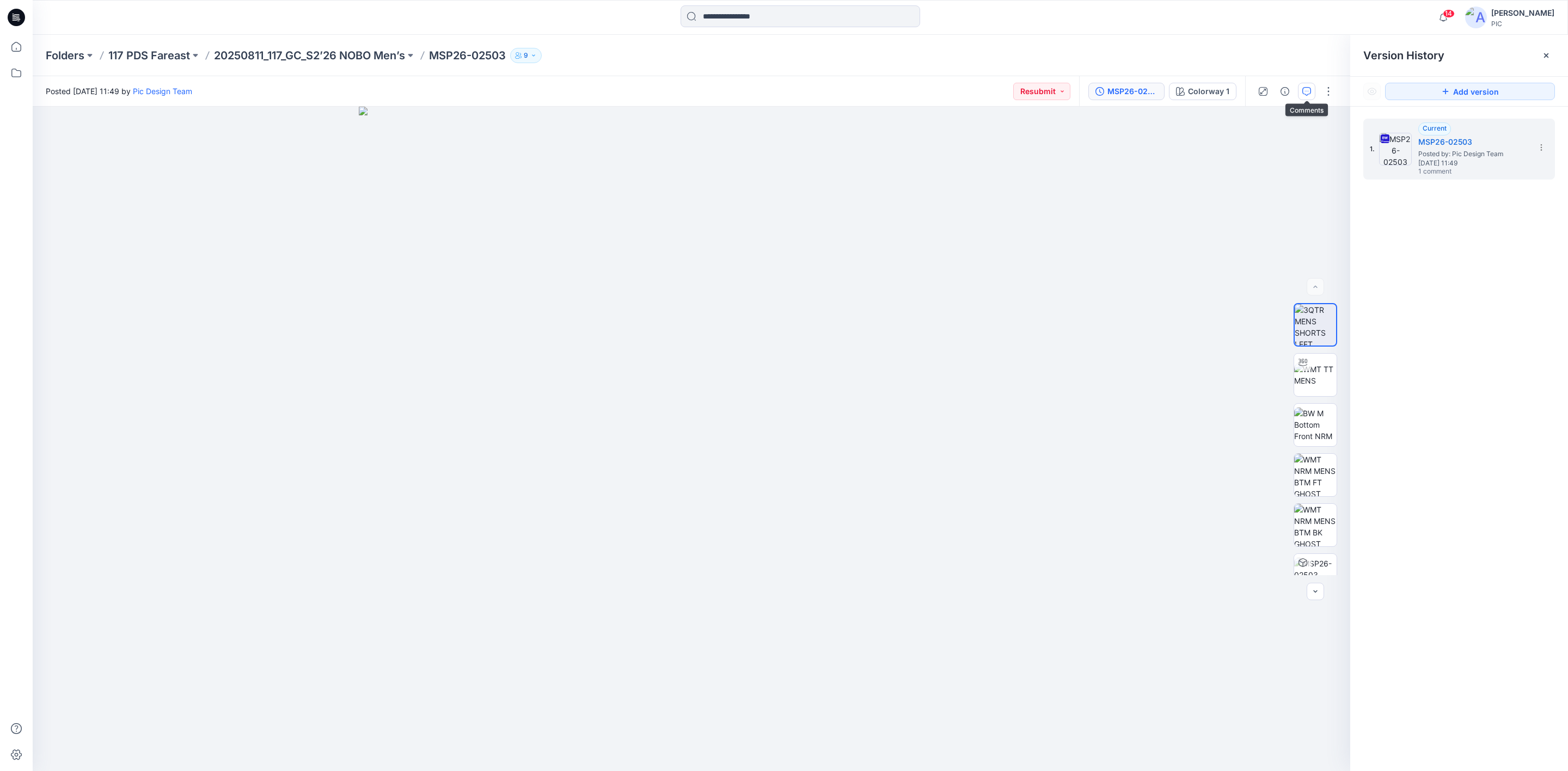
click at [1304, 87] on icon "button" at bounding box center [1307, 91] width 9 height 9
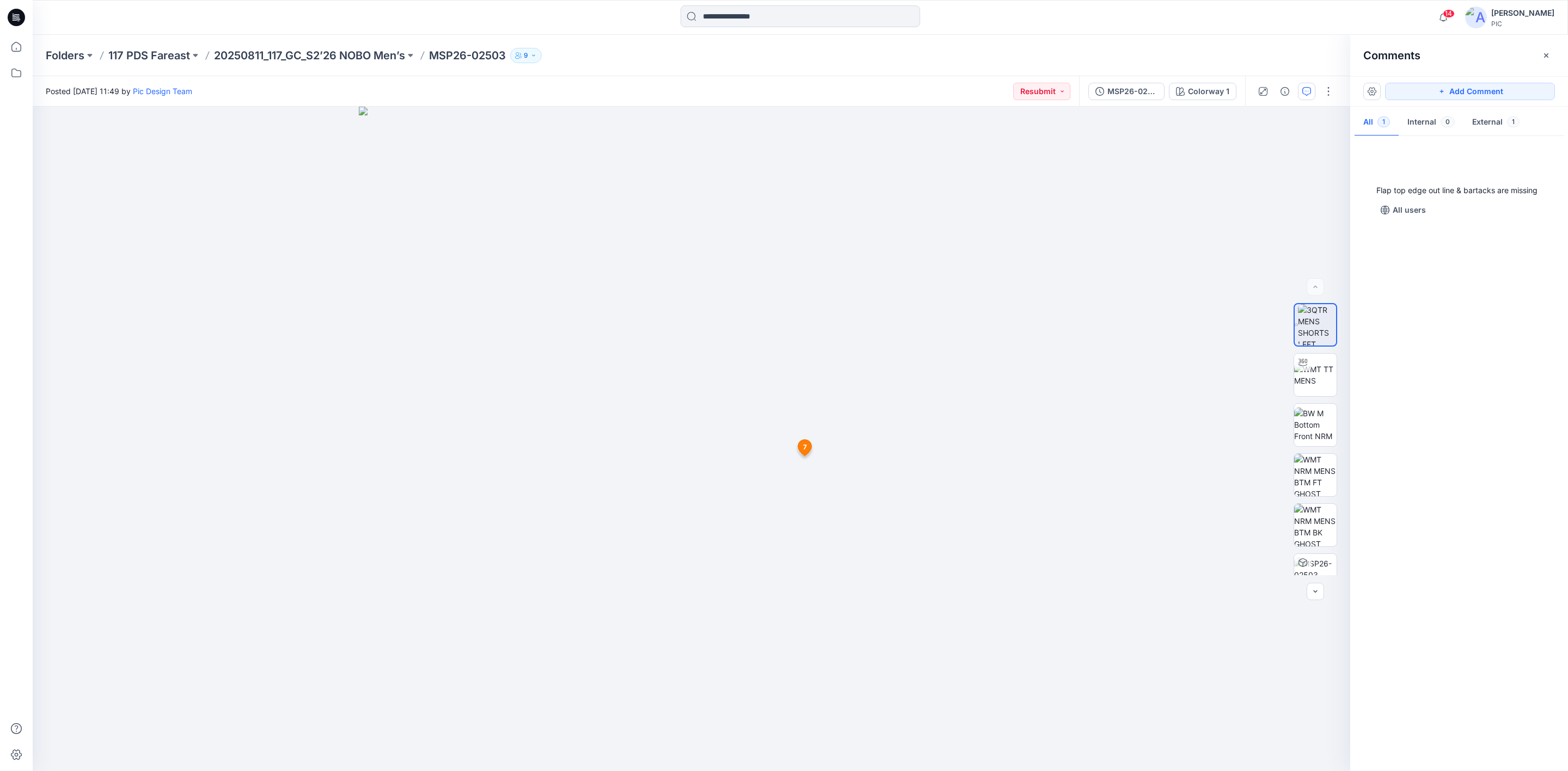
click at [1487, 342] on div "Flap top edge out line & bartacks are missing All users" at bounding box center [1460, 451] width 218 height 624
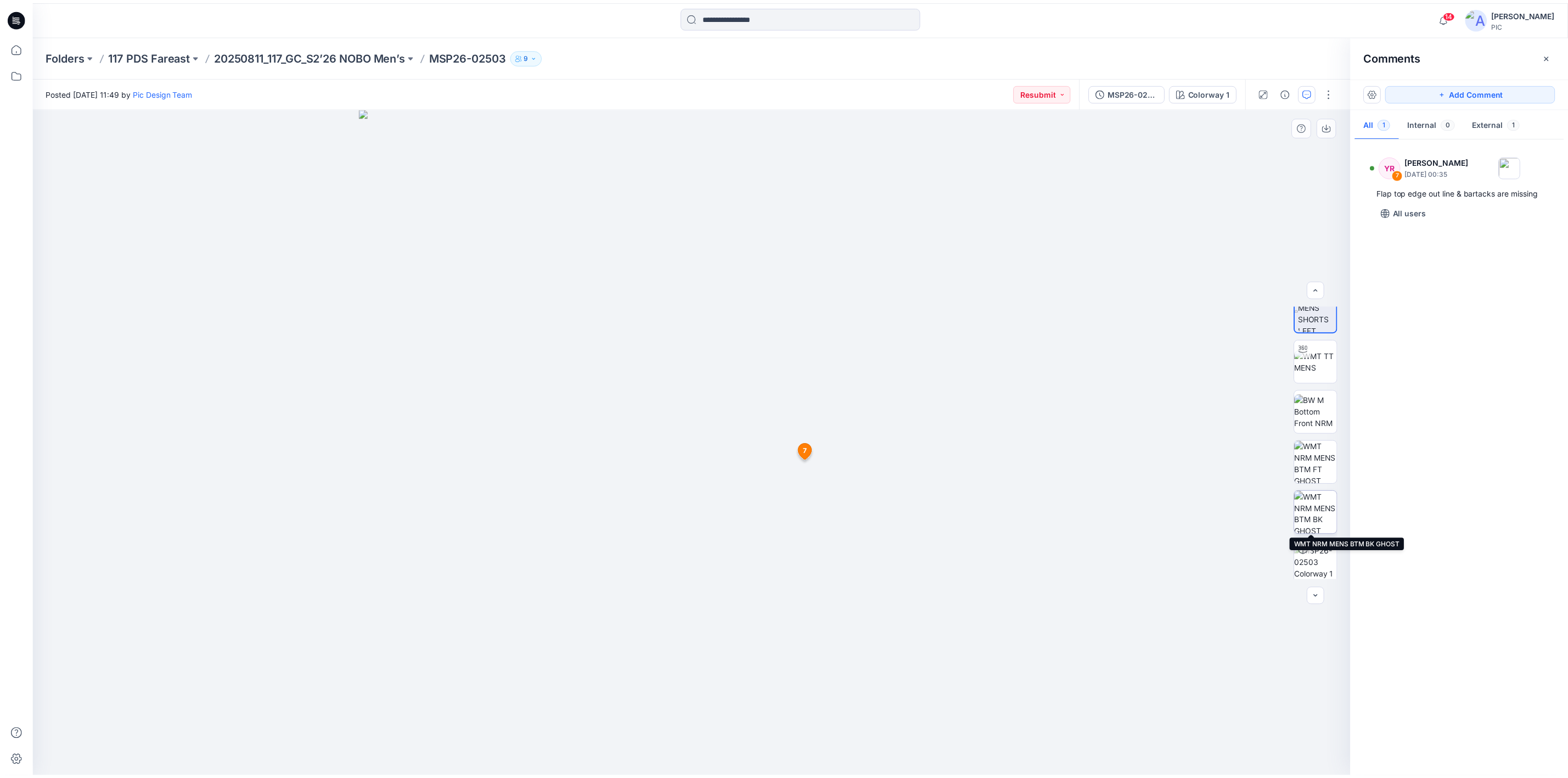
scroll to position [21, 0]
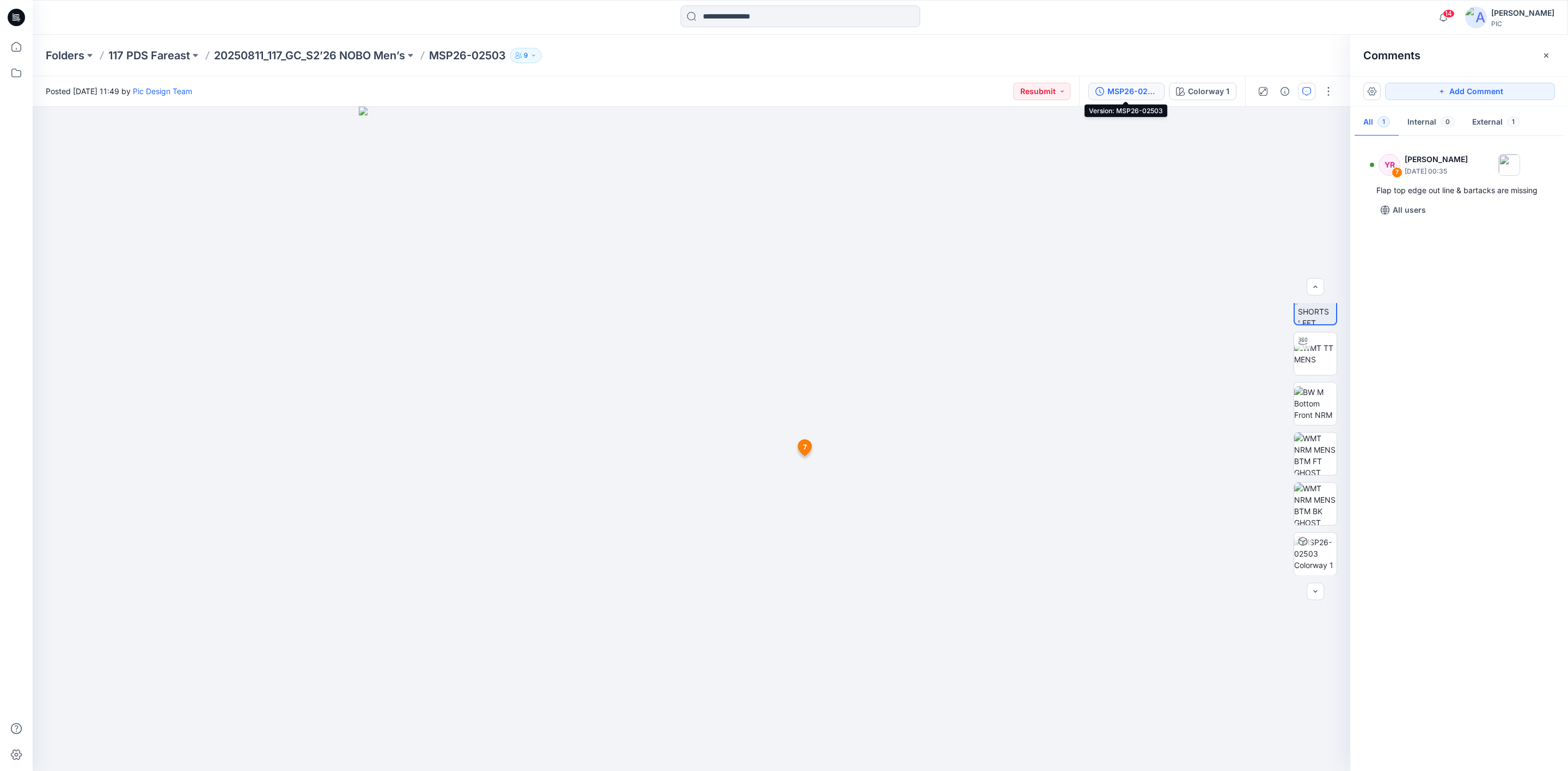
click at [1119, 92] on div "MSP26-02503" at bounding box center [1132, 91] width 50 height 12
click at [315, 53] on p "20250811_117_GC_S2’26 NOBO Men’s" at bounding box center [309, 55] width 191 height 15
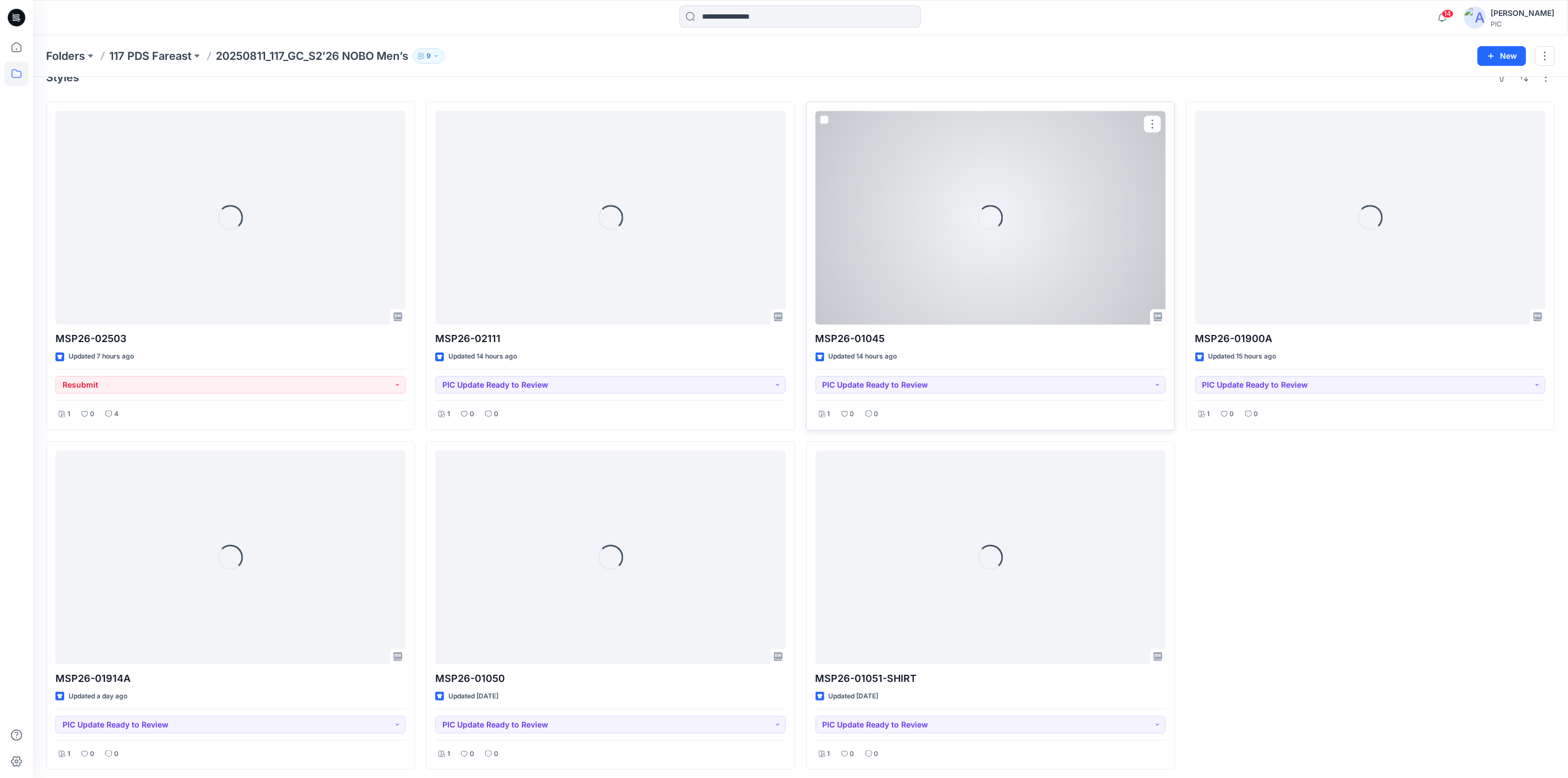
scroll to position [28, 0]
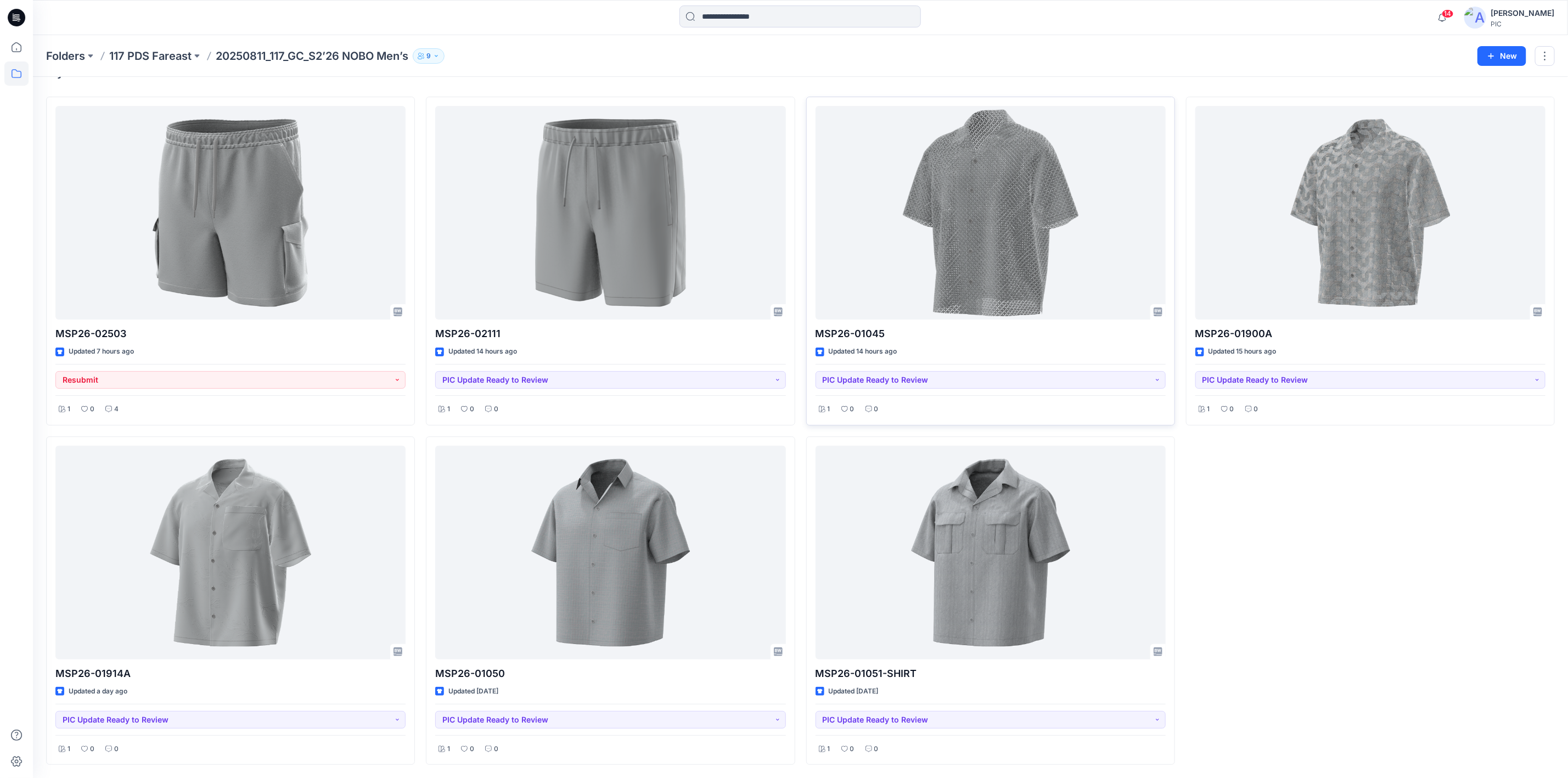
click at [1392, 552] on div "MSP26-01900A Updated 15 hours ago PIC Update Ready to Review 1 0 0" at bounding box center [1370, 430] width 369 height 668
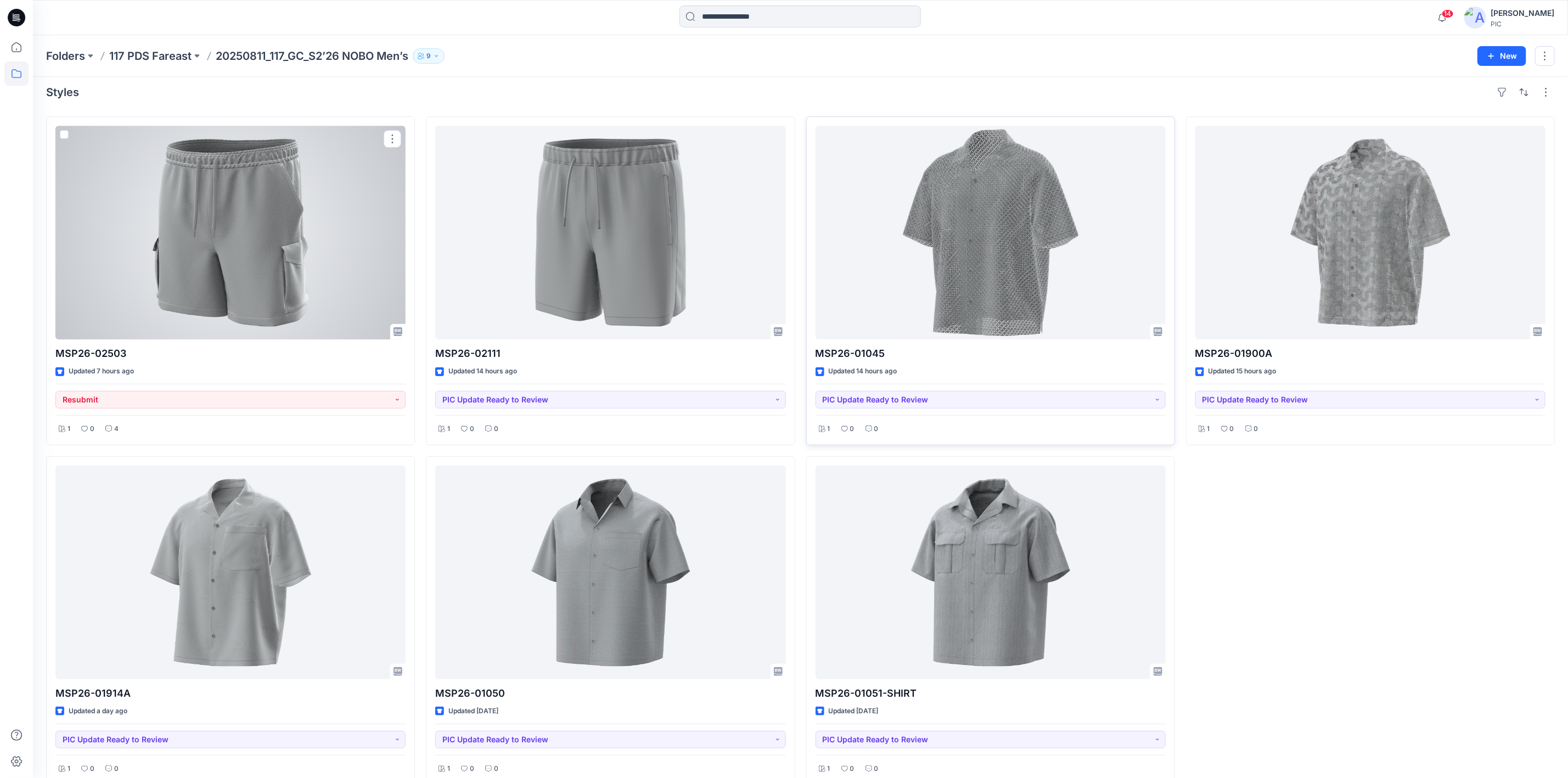
scroll to position [0, 0]
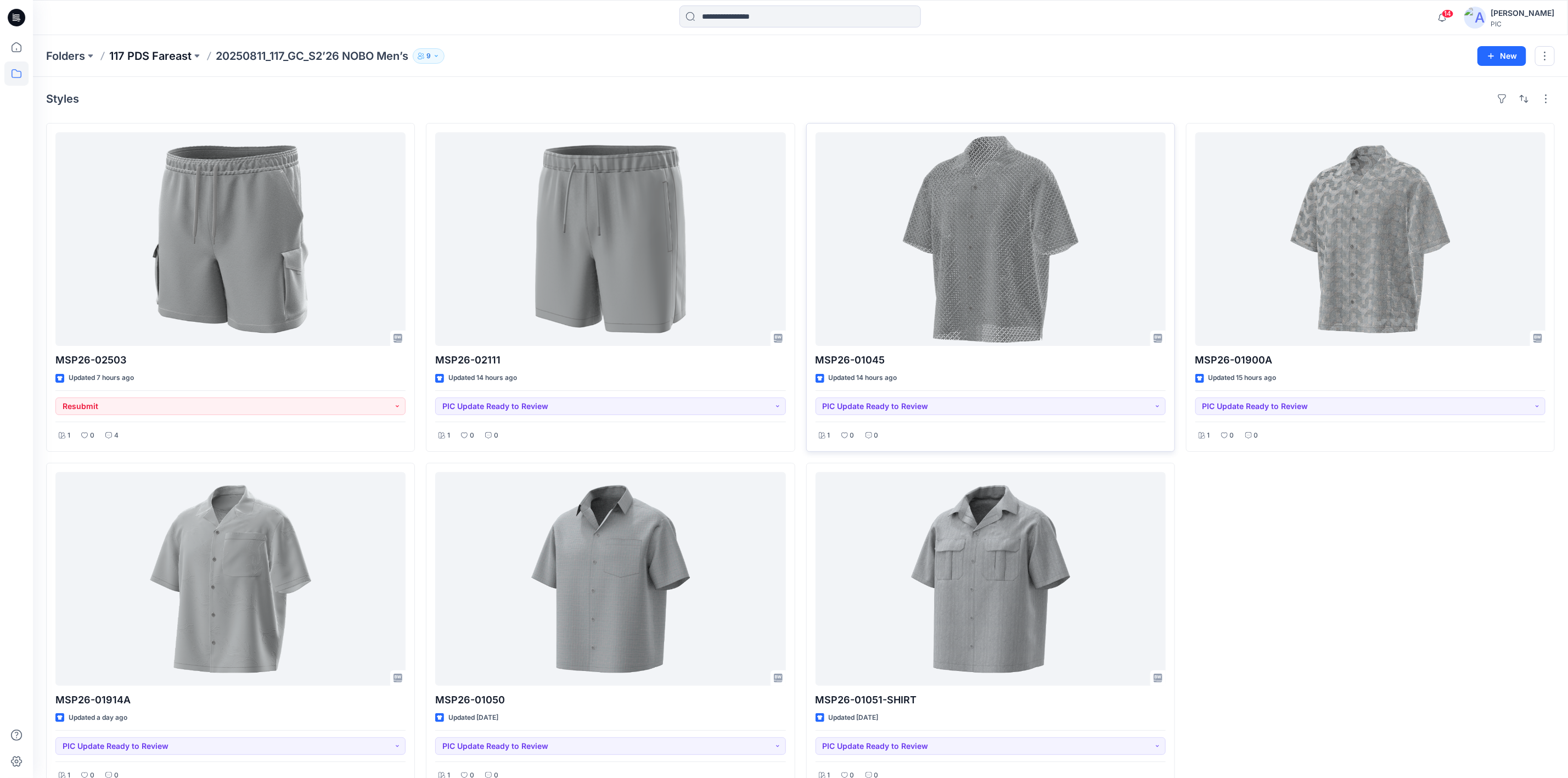
click at [158, 56] on p "117 PDS Fareast" at bounding box center [150, 56] width 82 height 15
click at [73, 58] on p "Folders" at bounding box center [66, 56] width 39 height 15
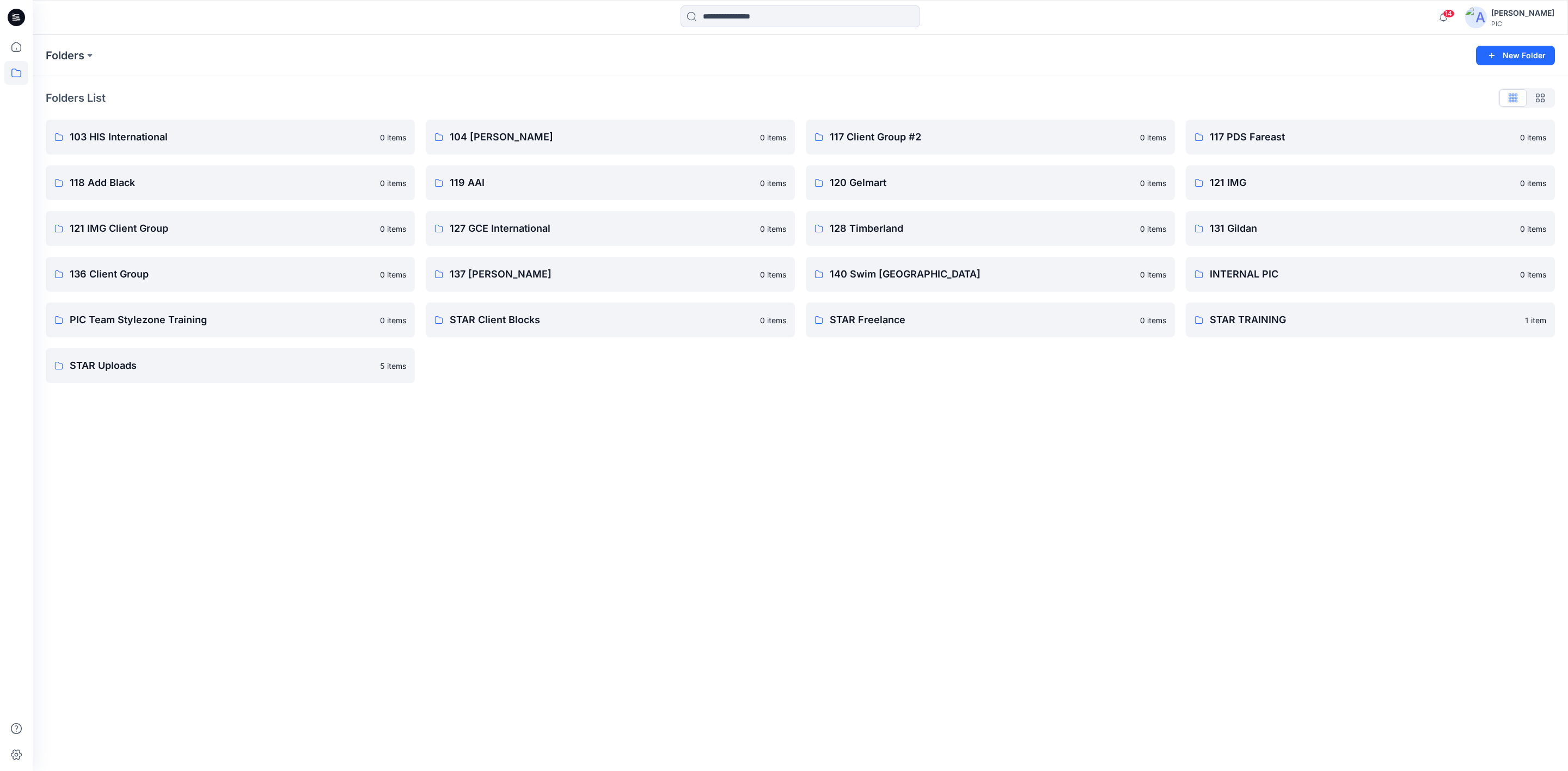
drag, startPoint x: 281, startPoint y: 541, endPoint x: 290, endPoint y: 525, distance: 18.4
click at [281, 539] on div "Folders New Folder Folders List 103 HIS International 0 items 118 Add Black 0 i…" at bounding box center [800, 403] width 1535 height 736
click at [884, 578] on div "Folders New Folder Folders List 103 HIS International 0 items 118 Add Black 0 i…" at bounding box center [800, 403] width 1535 height 736
drag, startPoint x: 348, startPoint y: 666, endPoint x: 328, endPoint y: 713, distance: 51.1
click at [348, 666] on div "Folders New Folder Folders List 103 HIS International 0 items 118 Add Black 0 i…" at bounding box center [800, 403] width 1535 height 736
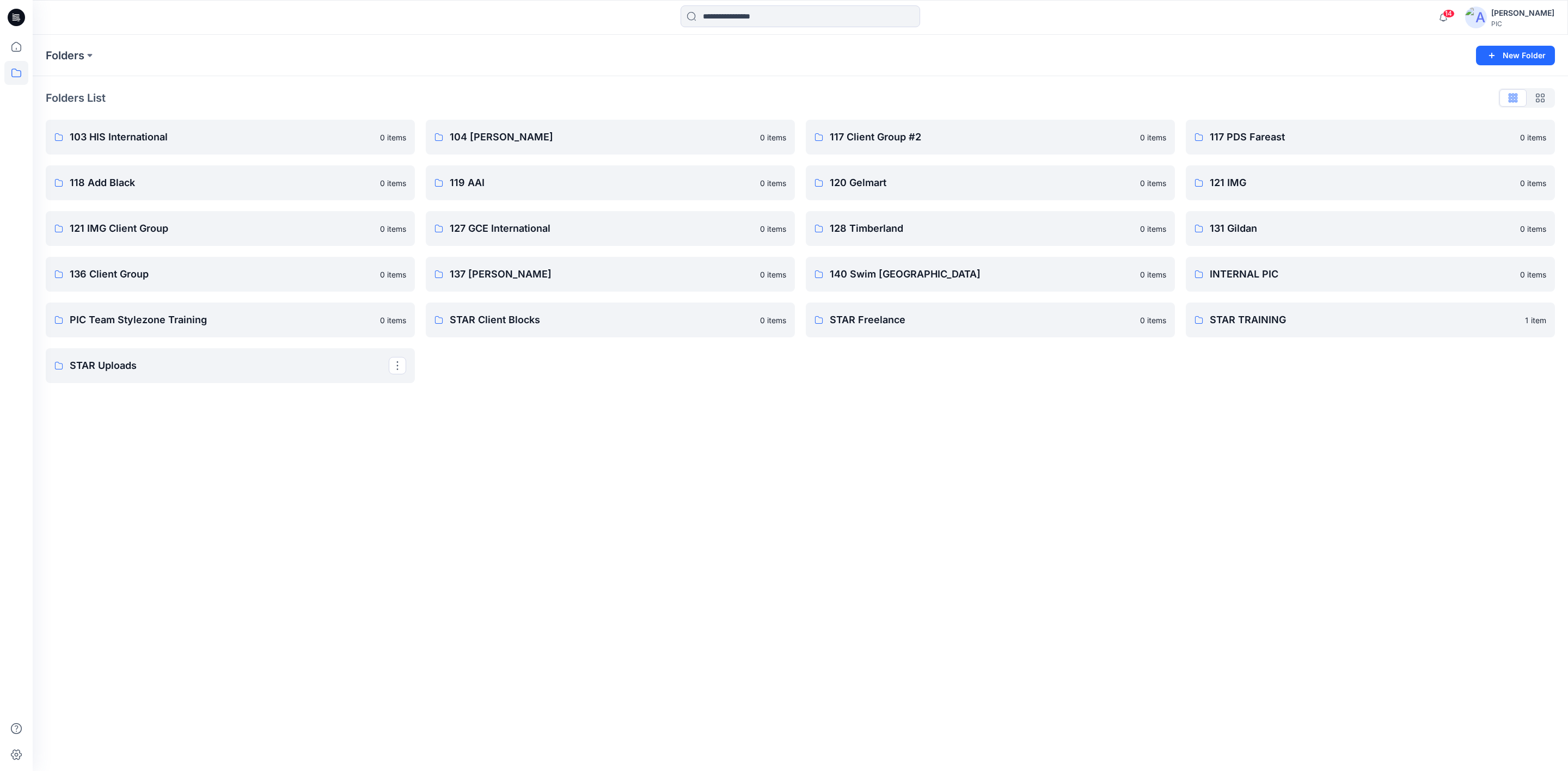
click at [651, 703] on div "Folders New Folder Folders List 103 HIS International 0 items 118 Add Black 0 i…" at bounding box center [800, 403] width 1535 height 736
click at [1280, 136] on p "117 PDS Fareast" at bounding box center [1369, 137] width 319 height 15
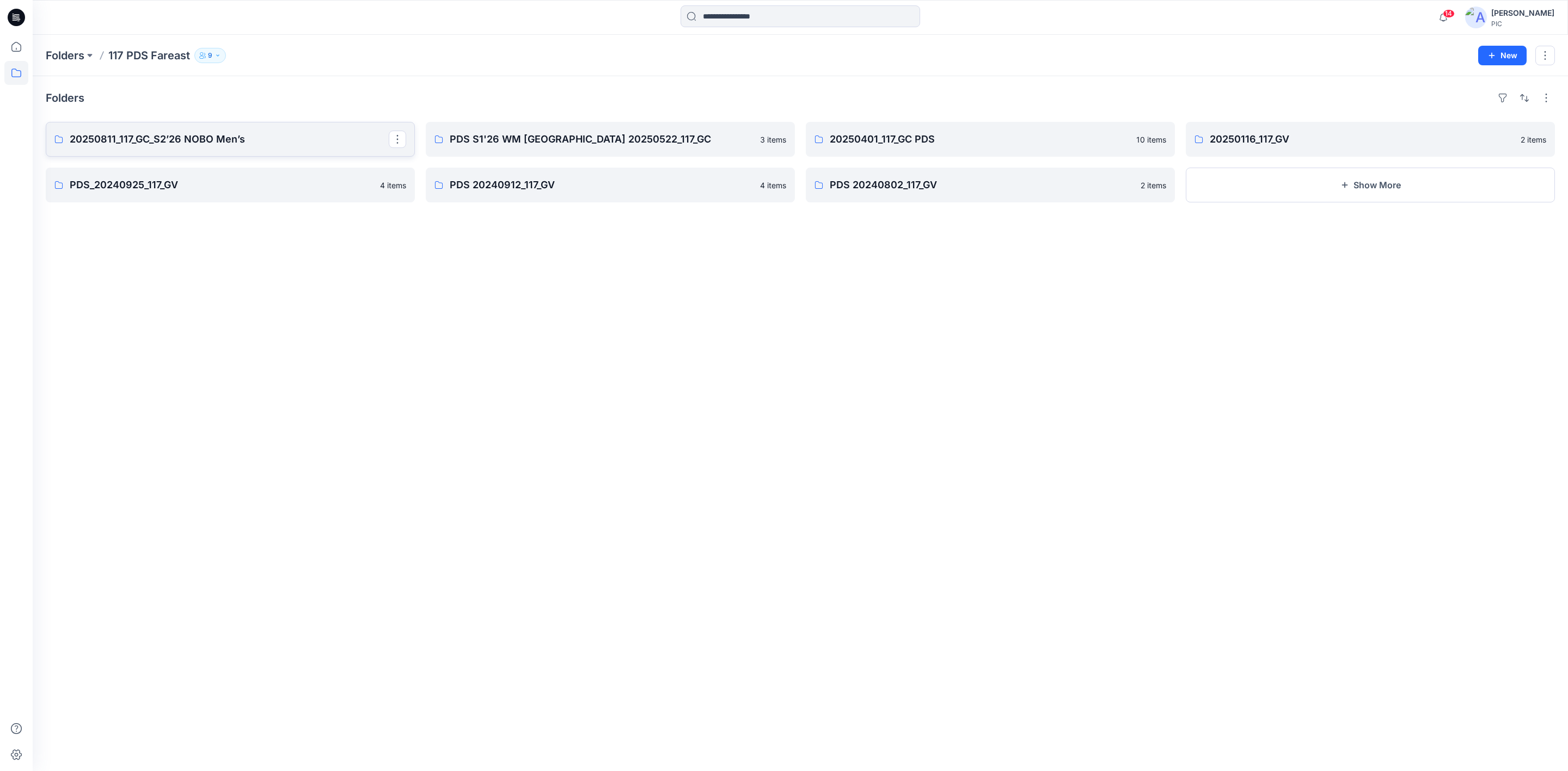
click at [135, 143] on p "20250811_117_GC_S2’26 NOBO Men’s" at bounding box center [229, 139] width 319 height 15
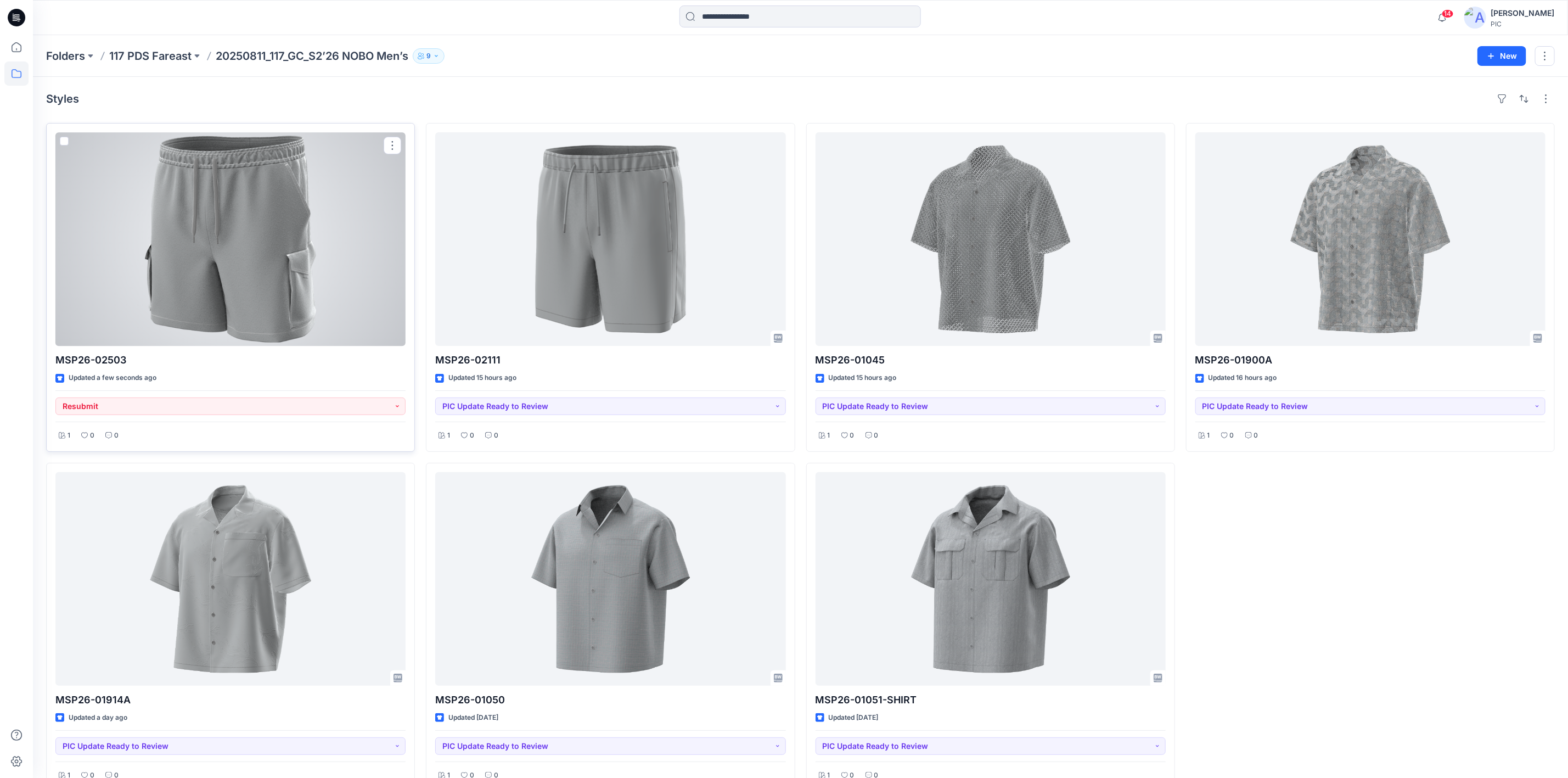
click at [282, 301] on div at bounding box center [231, 239] width 350 height 214
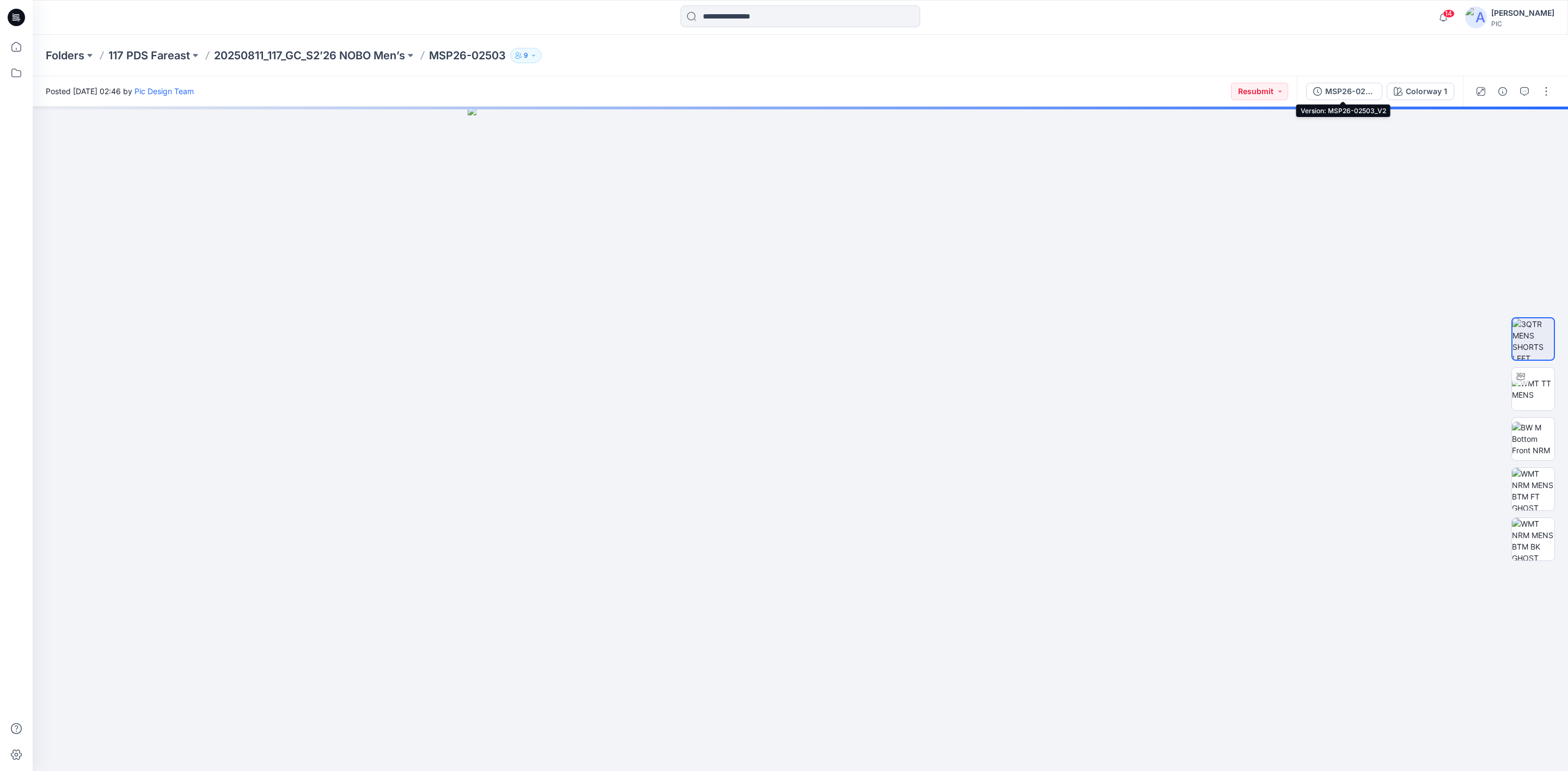
drag, startPoint x: 1334, startPoint y: 88, endPoint x: 1352, endPoint y: 96, distance: 19.7
click at [1334, 87] on div "MSP26-02503_V2" at bounding box center [1351, 91] width 50 height 12
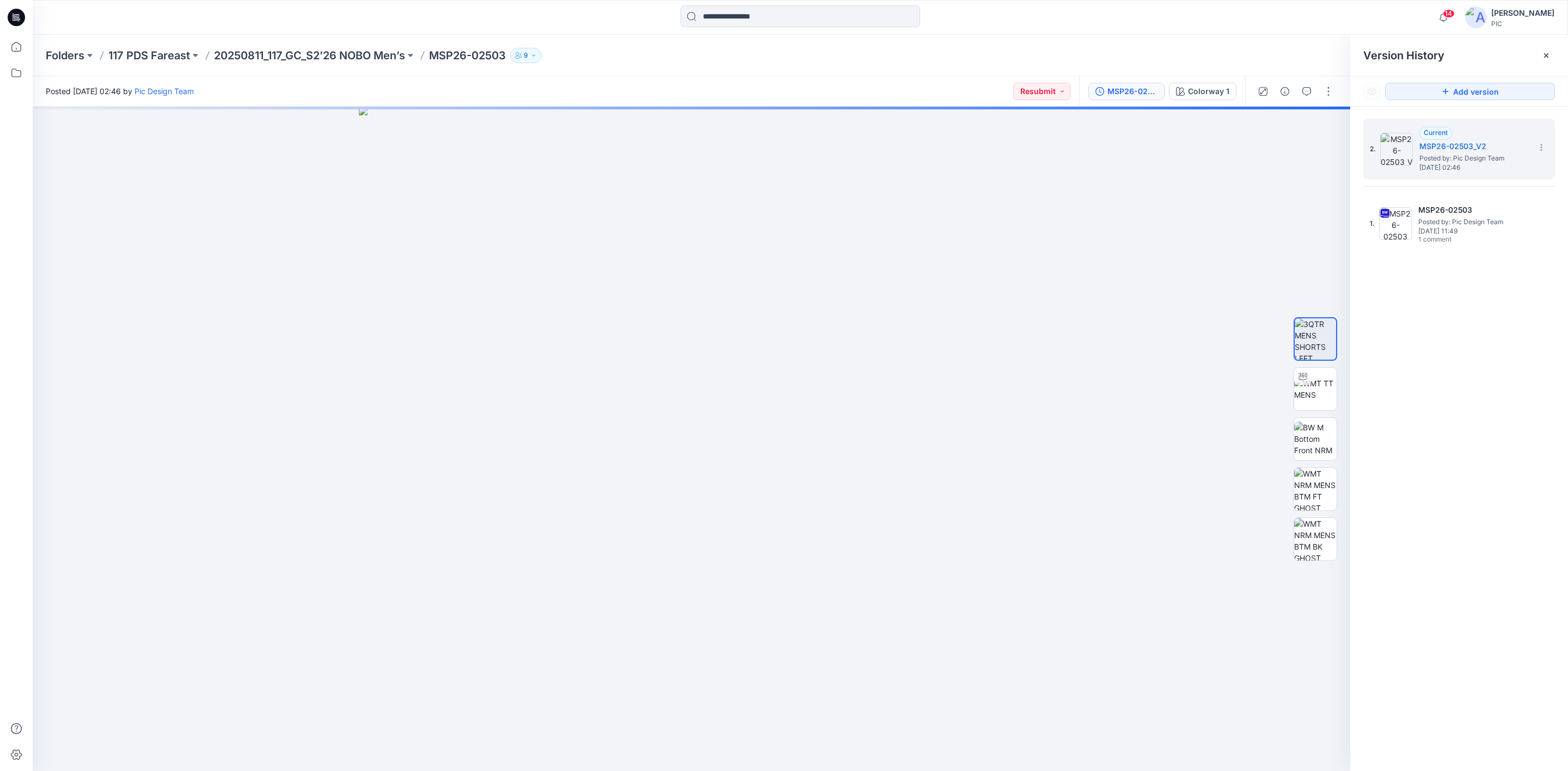
click at [1483, 378] on div "2. Current MSP26-02503_V2 Posted by: Pic Design Team [DATE] 02:46 1. MSP26-0250…" at bounding box center [1460, 447] width 218 height 680
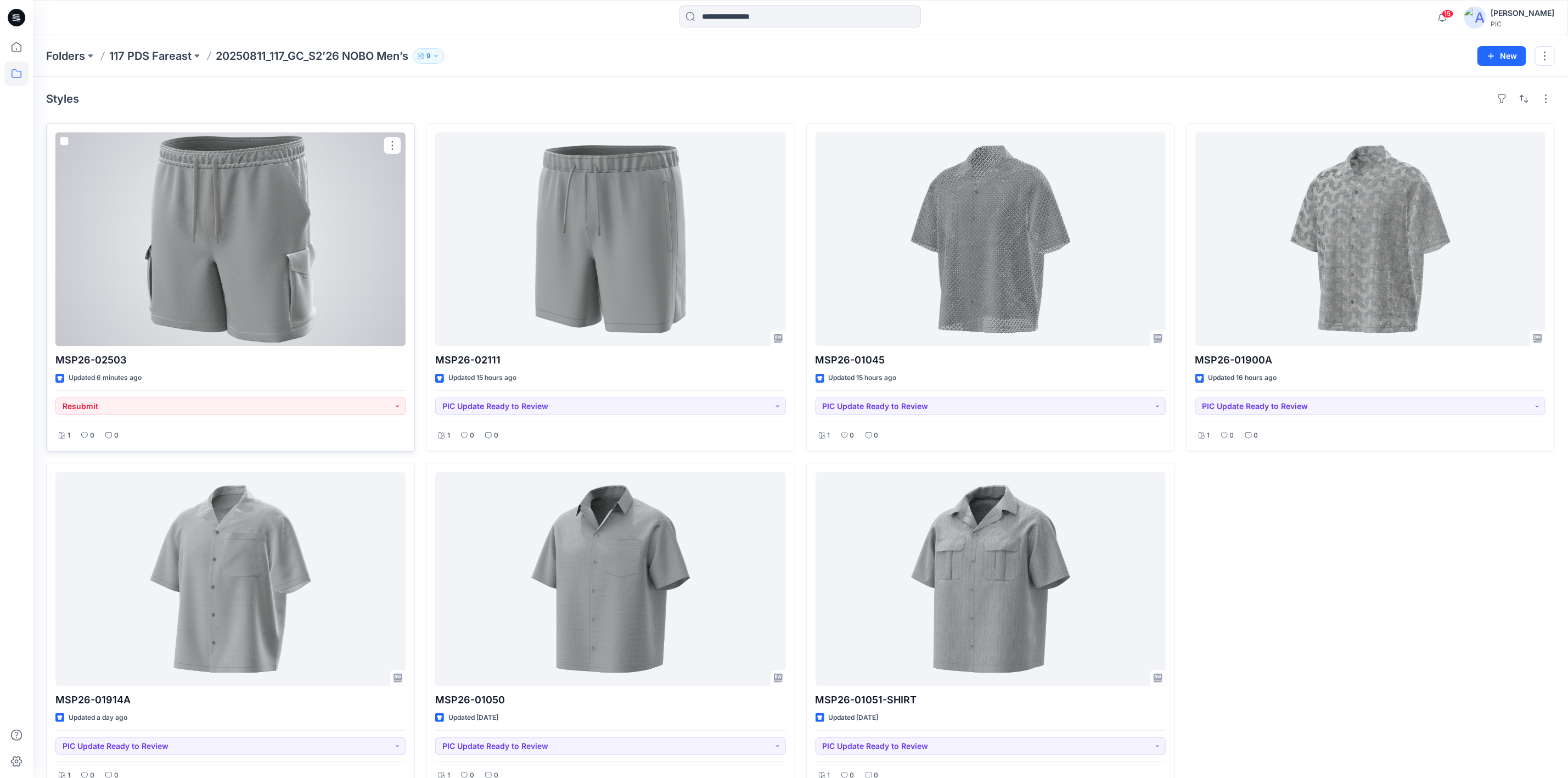
click at [246, 269] on div at bounding box center [231, 239] width 350 height 214
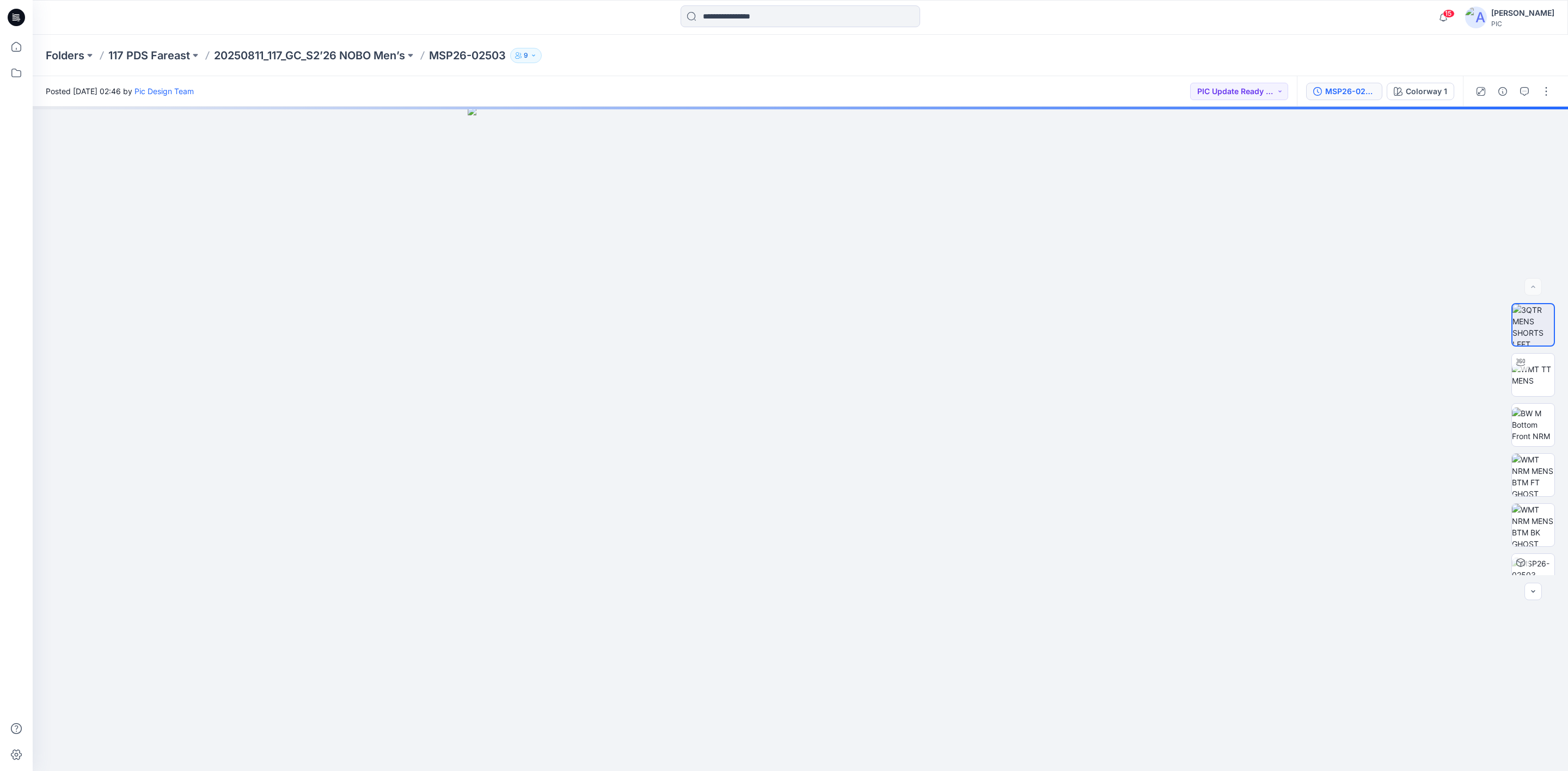
click at [1323, 85] on button "MSP26-02503_V2" at bounding box center [1344, 91] width 76 height 18
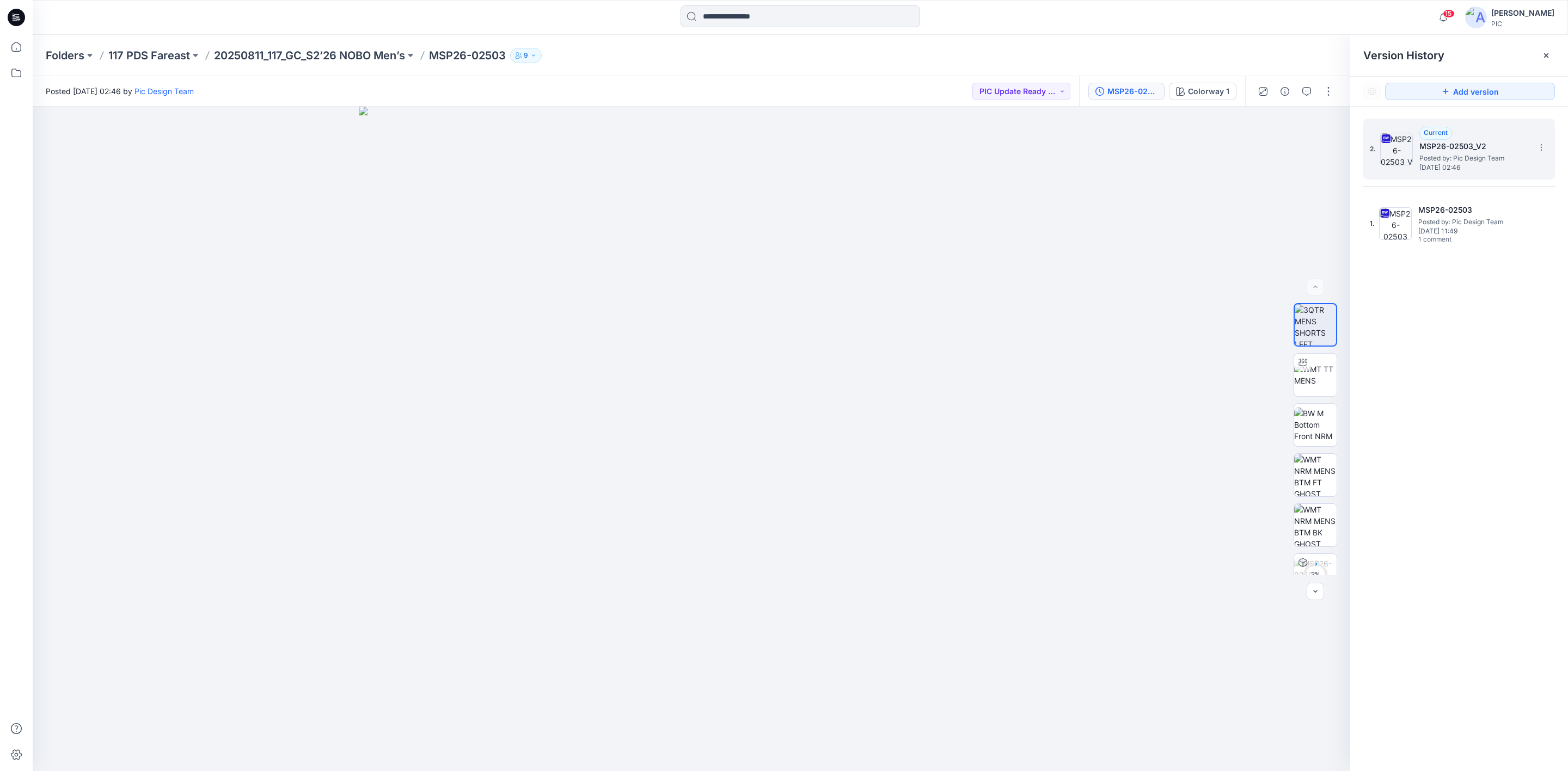
click at [1461, 157] on span "Posted by: Pic Design Team" at bounding box center [1474, 158] width 109 height 11
drag, startPoint x: 1392, startPoint y: 337, endPoint x: 1174, endPoint y: 312, distance: 219.4
click at [1390, 338] on div "2. Current MSP26-02503_V2 Posted by: Pic Design Team [DATE] 02:46 1. MSP26-0250…" at bounding box center [1460, 447] width 218 height 680
click at [251, 54] on p "20250811_117_GC_S2’26 NOBO Men’s" at bounding box center [309, 55] width 191 height 15
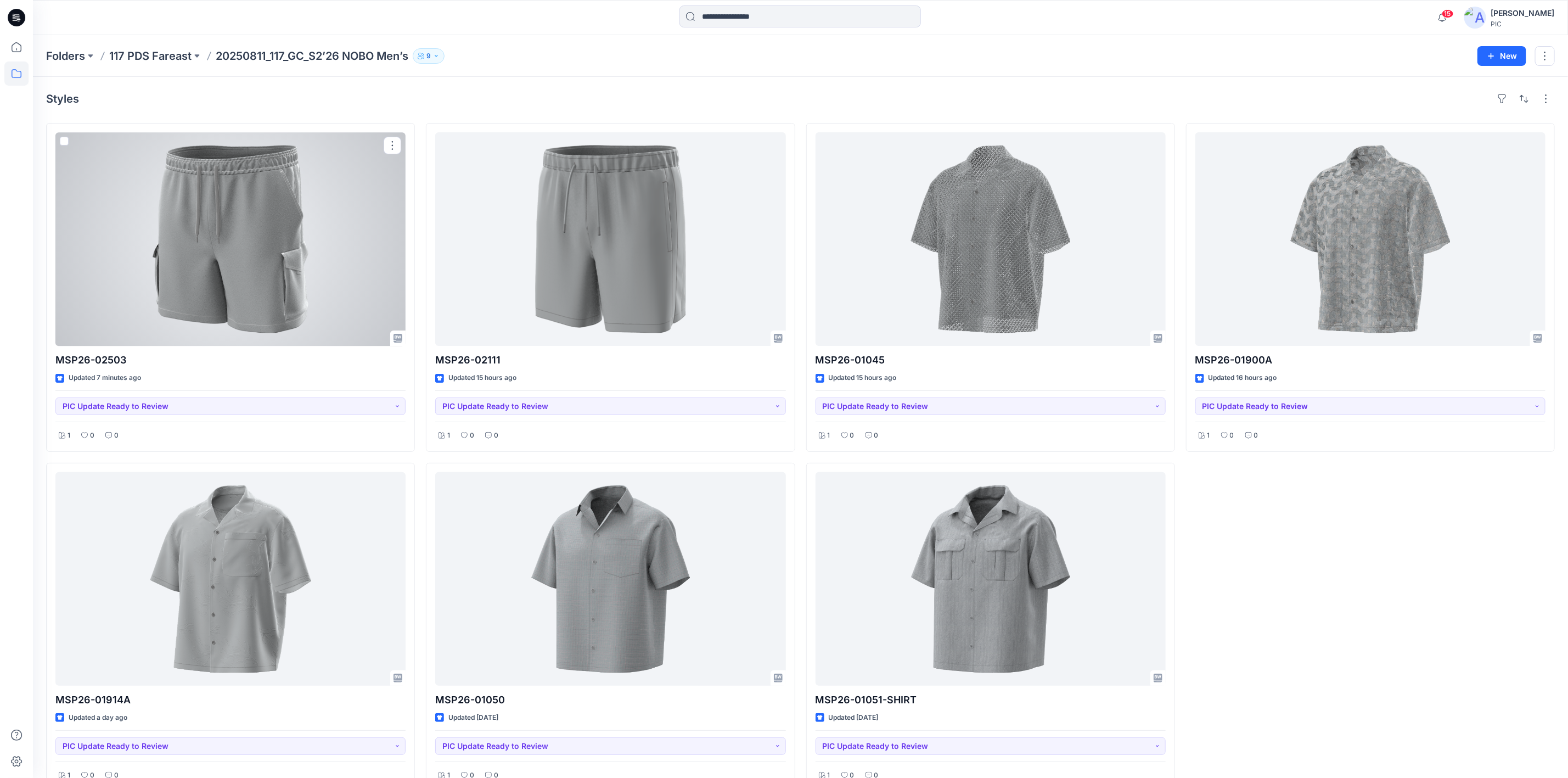
drag, startPoint x: 114, startPoint y: 211, endPoint x: 120, endPoint y: 212, distance: 6.1
click at [114, 211] on div at bounding box center [231, 239] width 350 height 214
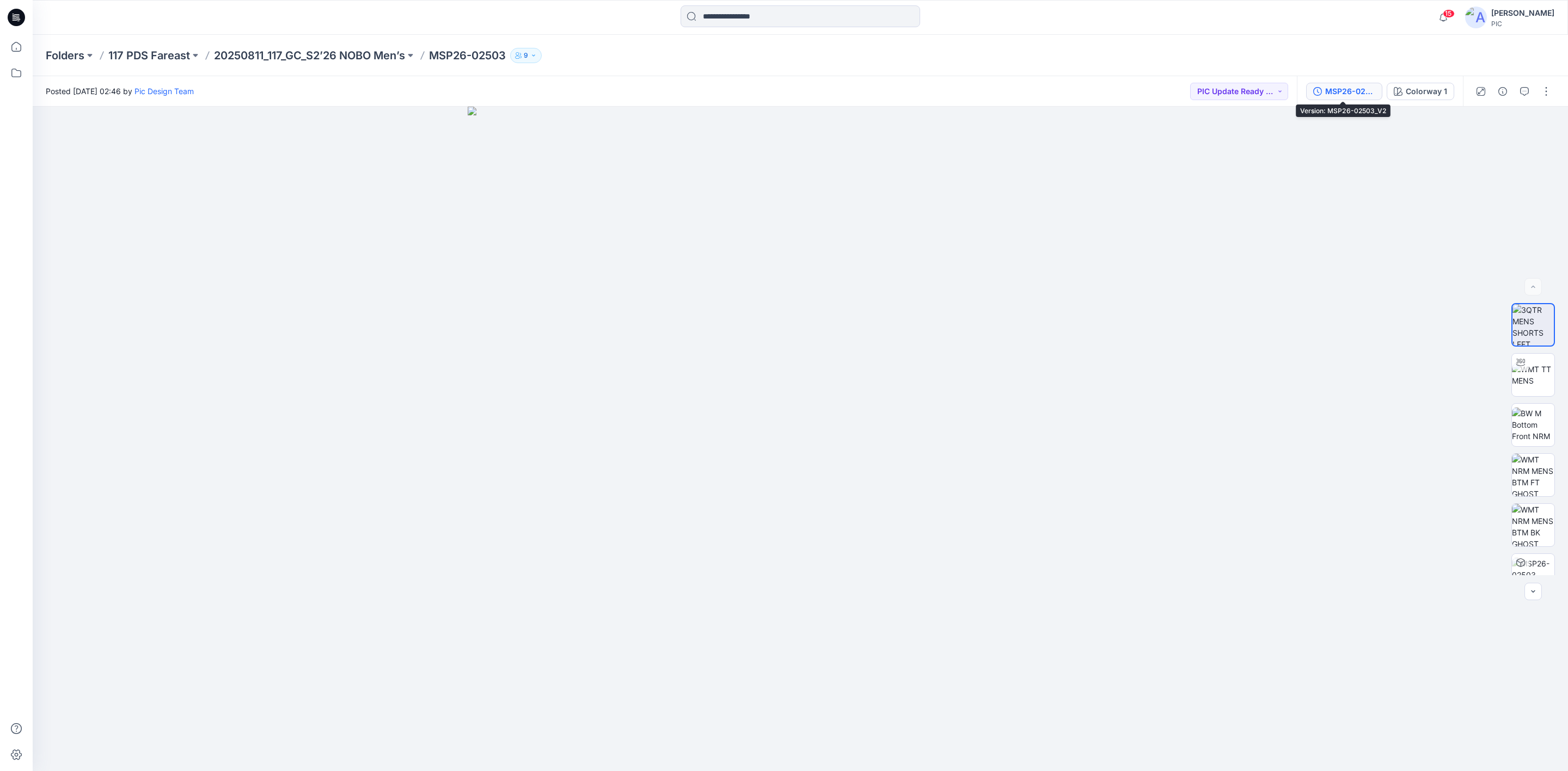
click at [1354, 90] on div "MSP26-02503_V2" at bounding box center [1351, 91] width 50 height 12
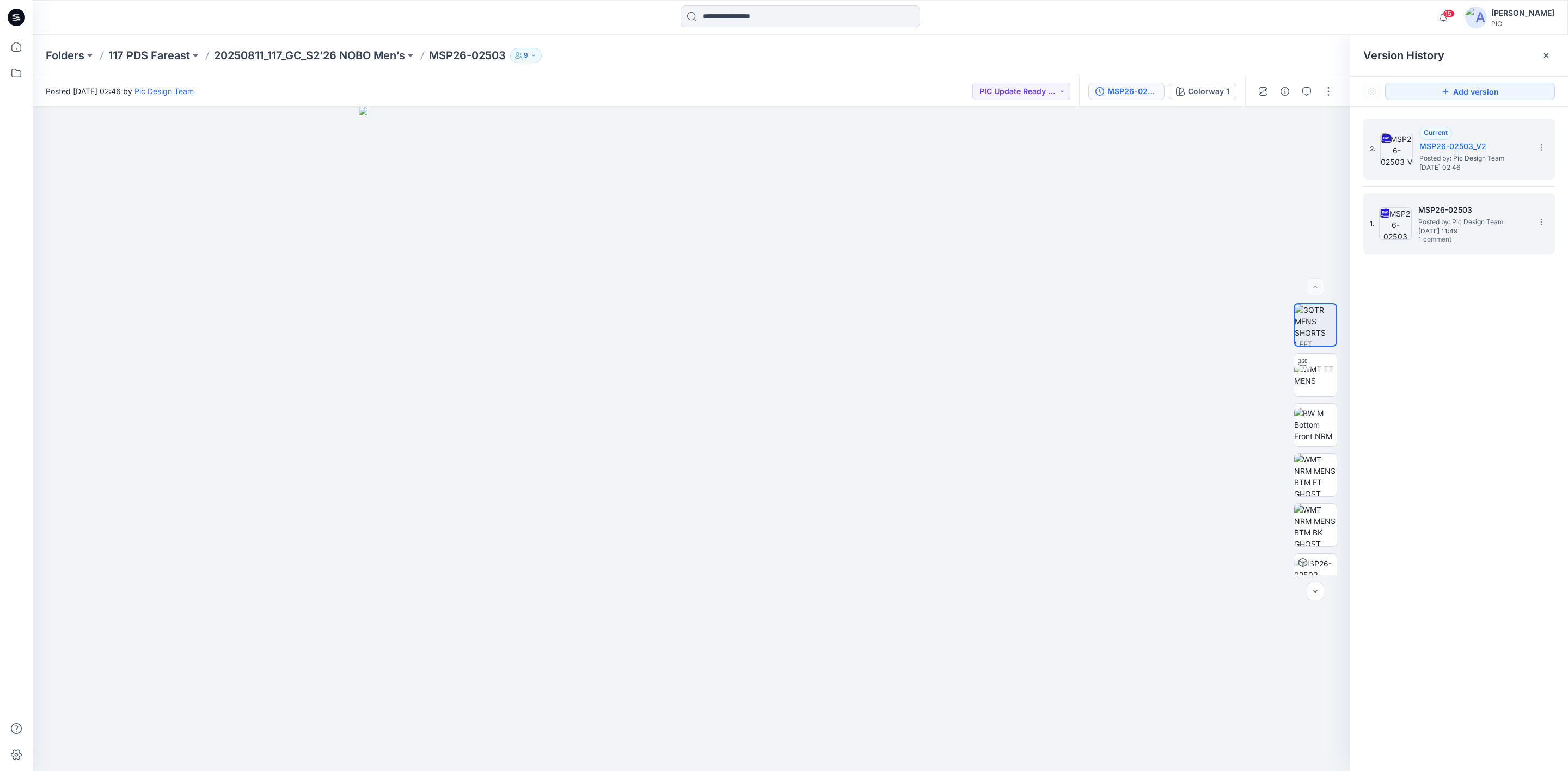
click at [1408, 222] on img at bounding box center [1396, 224] width 33 height 33
click at [1304, 88] on icon "button" at bounding box center [1307, 91] width 9 height 9
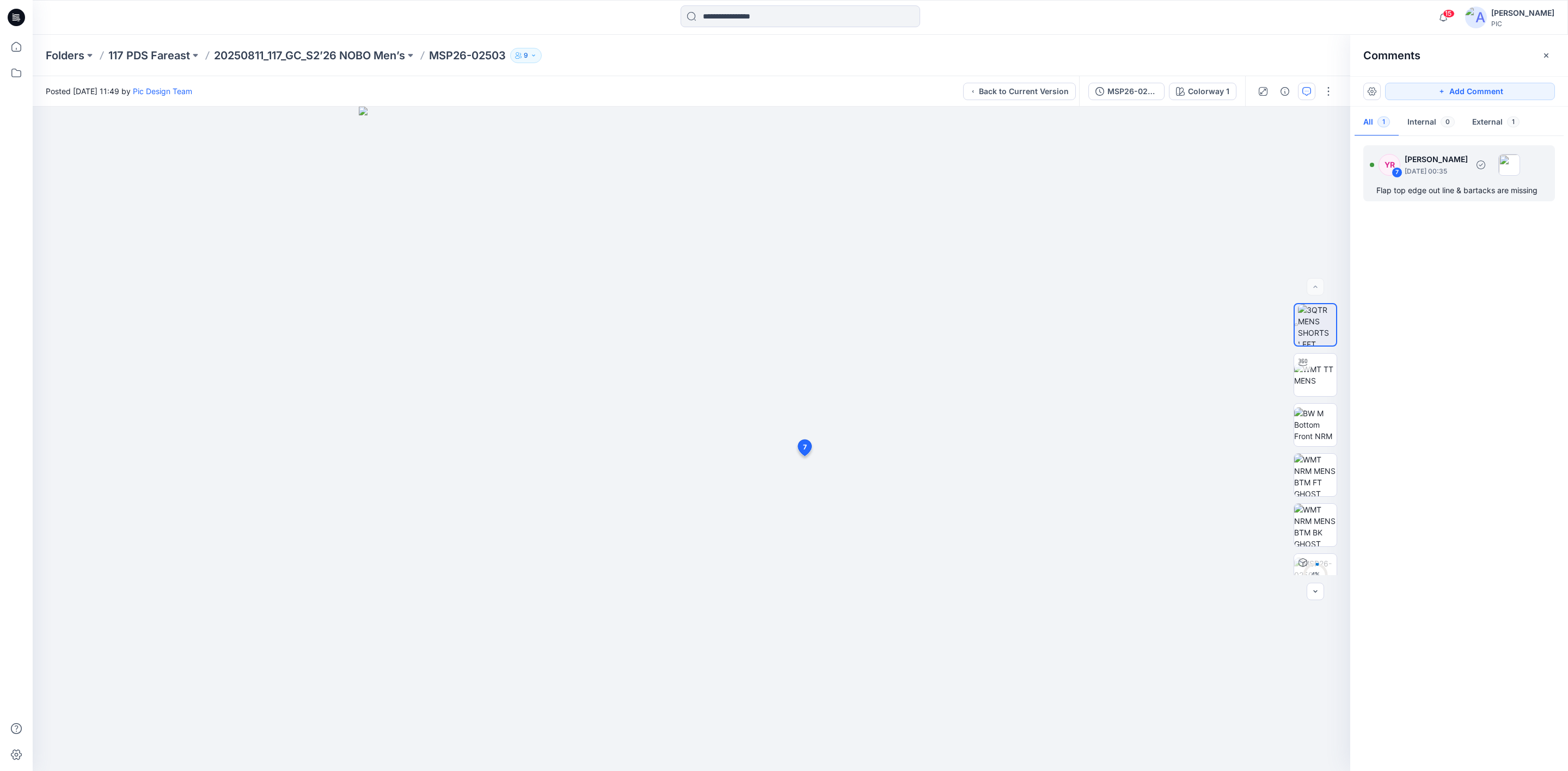
click at [1410, 181] on div "YR 7 [PERSON_NAME] [DATE] 00:35 Flap top edge out line & bartacks are missing" at bounding box center [1459, 173] width 192 height 56
drag, startPoint x: 935, startPoint y: 482, endPoint x: 1083, endPoint y: 343, distance: 203.0
click at [1083, 343] on div "YR [PERSON_NAME] [DATE] 00:35 Flap top edge out line & bartacks are missing" at bounding box center [1097, 383] width 179 height 91
click at [145, 54] on p "117 PDS Fareast" at bounding box center [149, 55] width 81 height 15
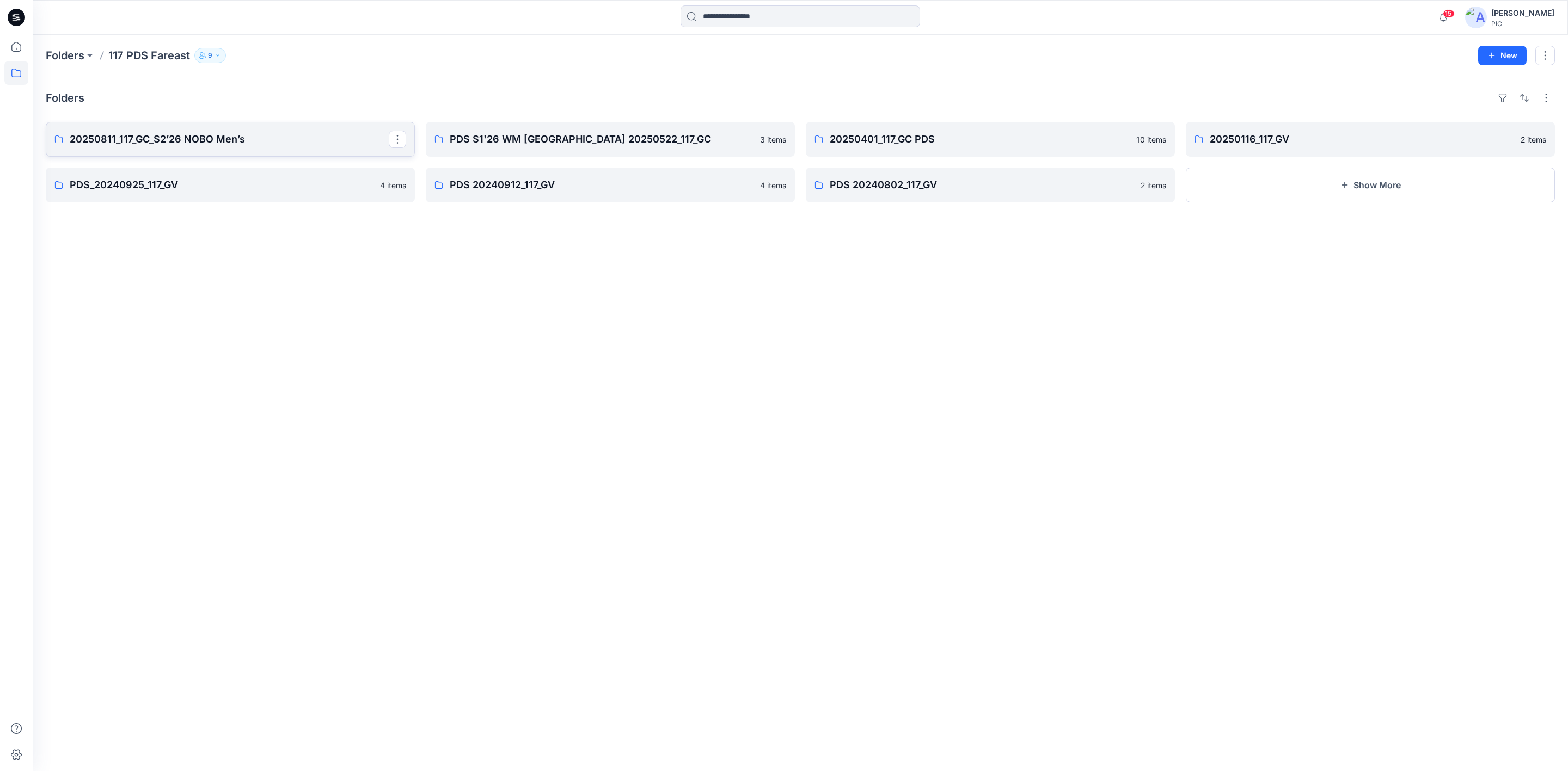
click at [219, 132] on p "20250811_117_GC_S2’26 NOBO Men’s" at bounding box center [229, 139] width 319 height 15
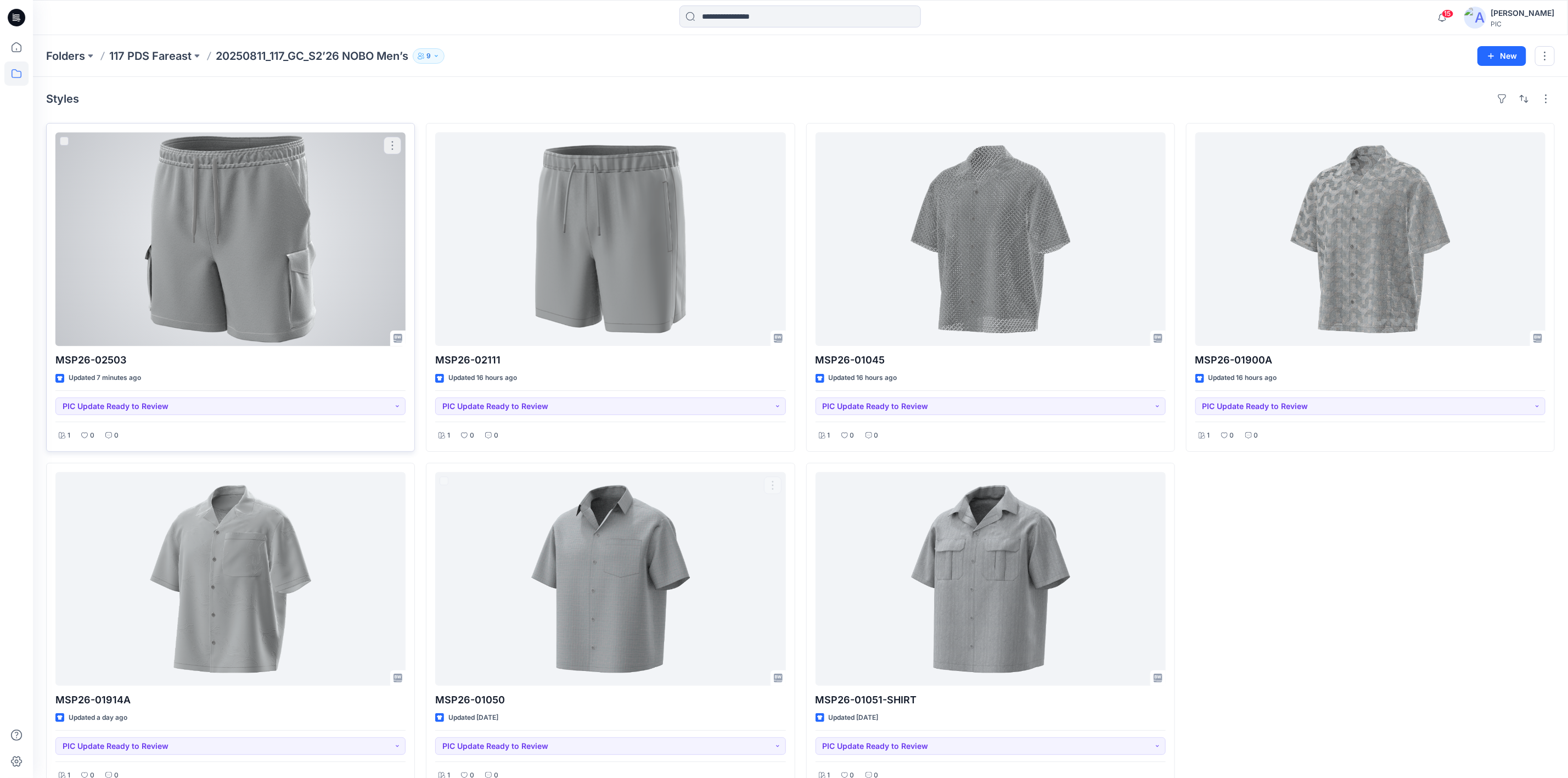
click at [223, 252] on div at bounding box center [231, 239] width 350 height 214
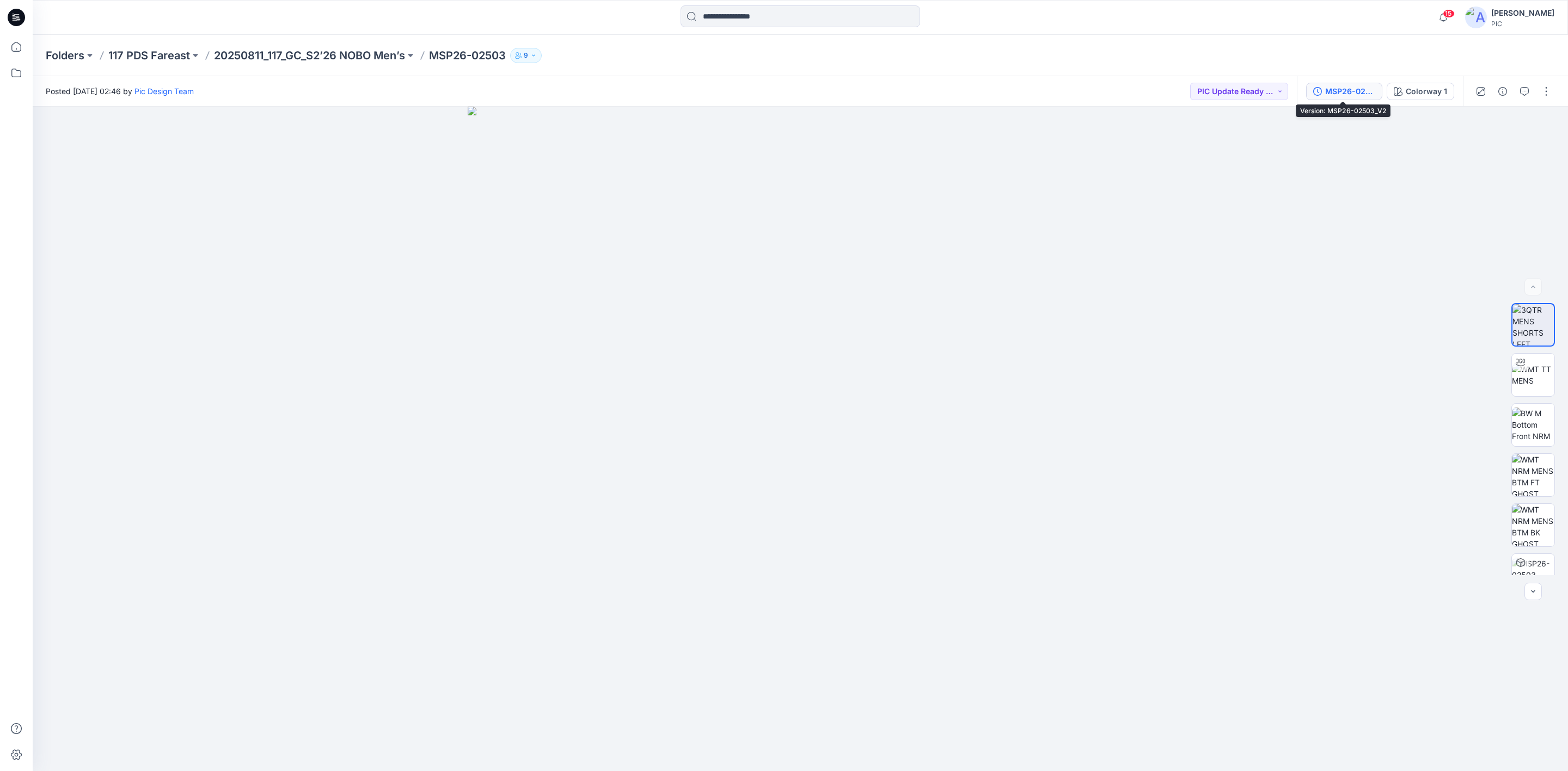
click at [1354, 92] on div "MSP26-02503_V2" at bounding box center [1351, 91] width 50 height 12
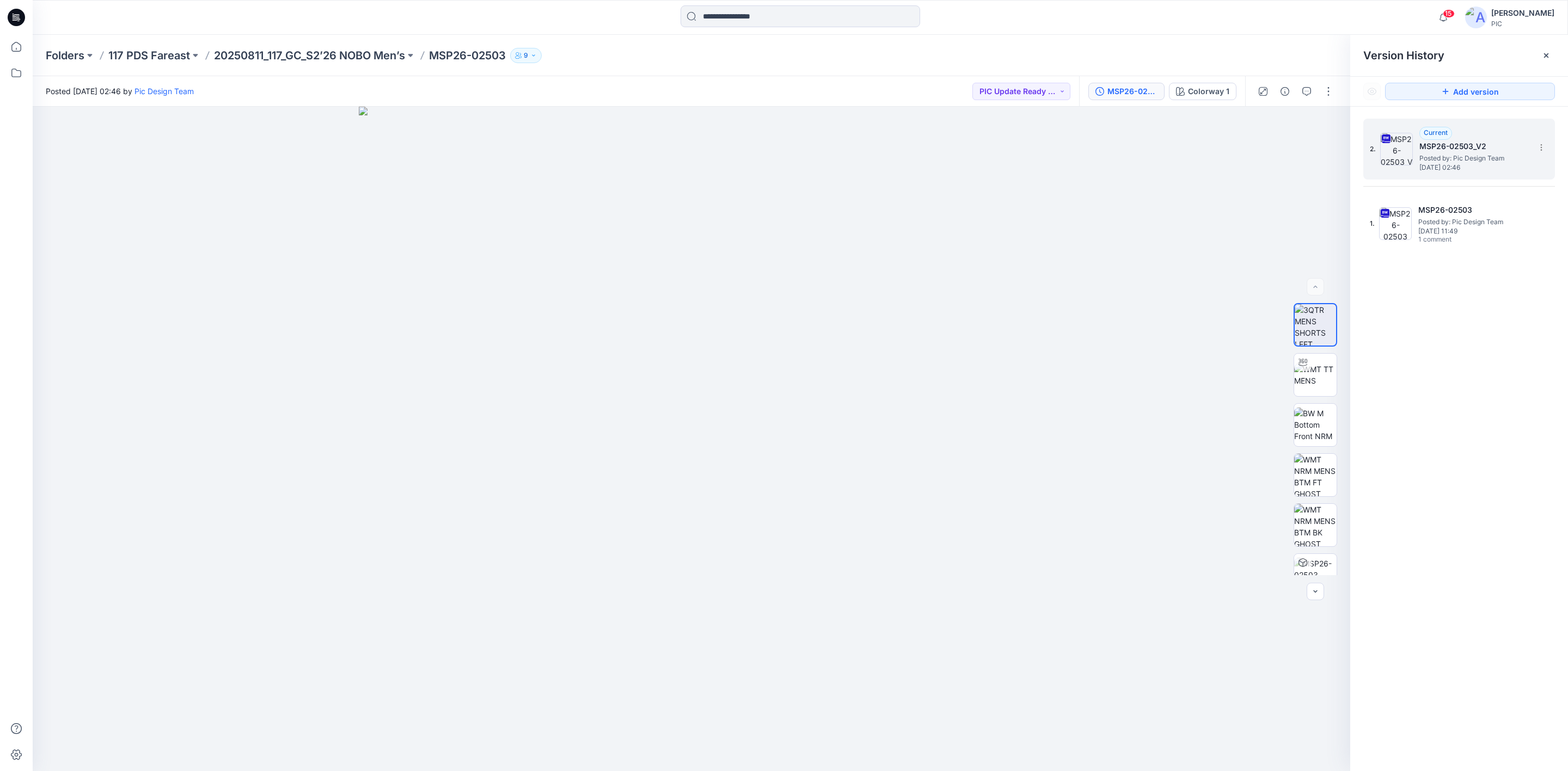
click at [1446, 146] on h5 "MSP26-02503_V2" at bounding box center [1474, 146] width 109 height 13
click at [284, 57] on p "20250811_117_GC_S2’26 NOBO Men’s" at bounding box center [309, 55] width 191 height 15
